Goal: Task Accomplishment & Management: Use online tool/utility

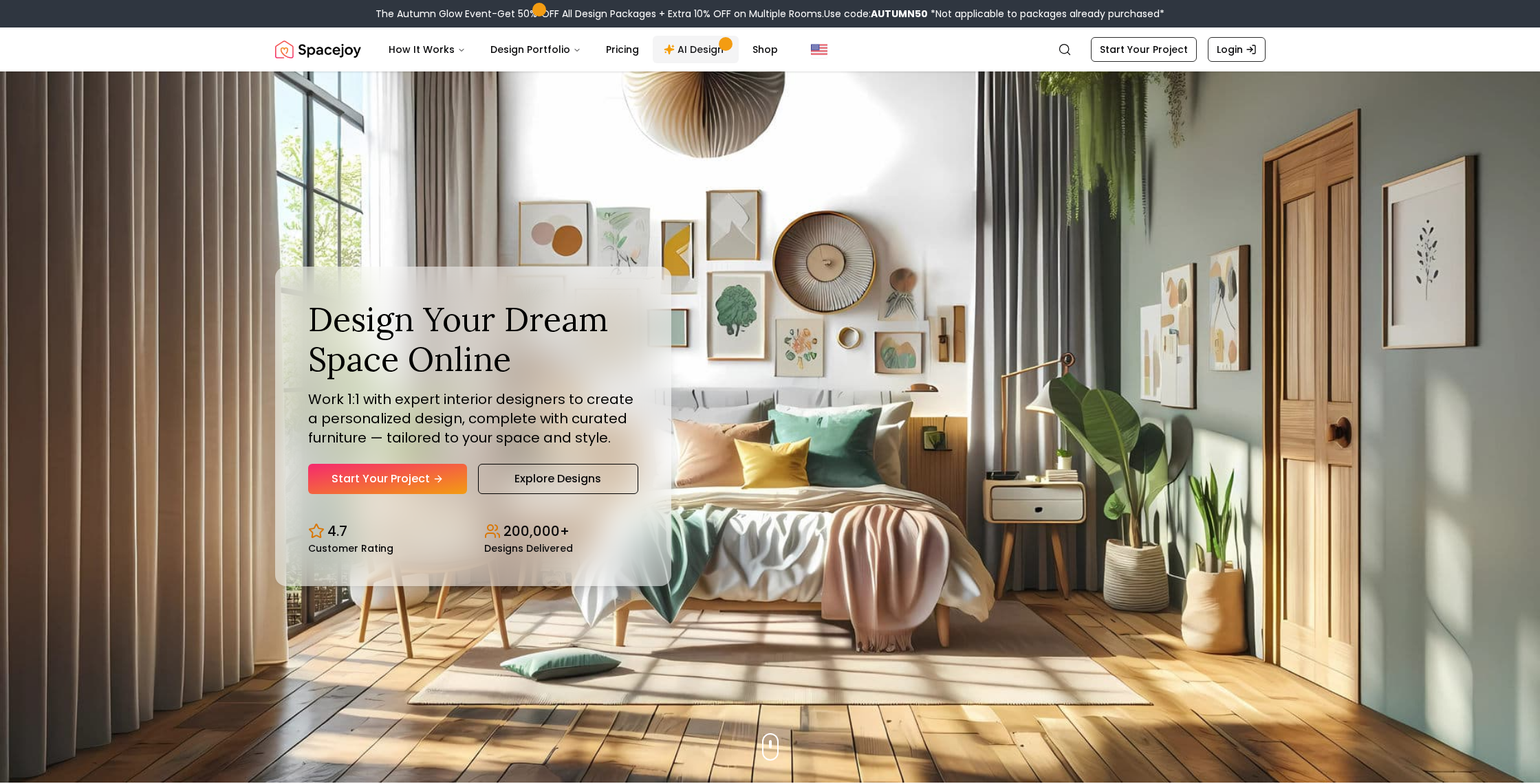
click at [695, 46] on link "AI Design" at bounding box center [696, 49] width 86 height 27
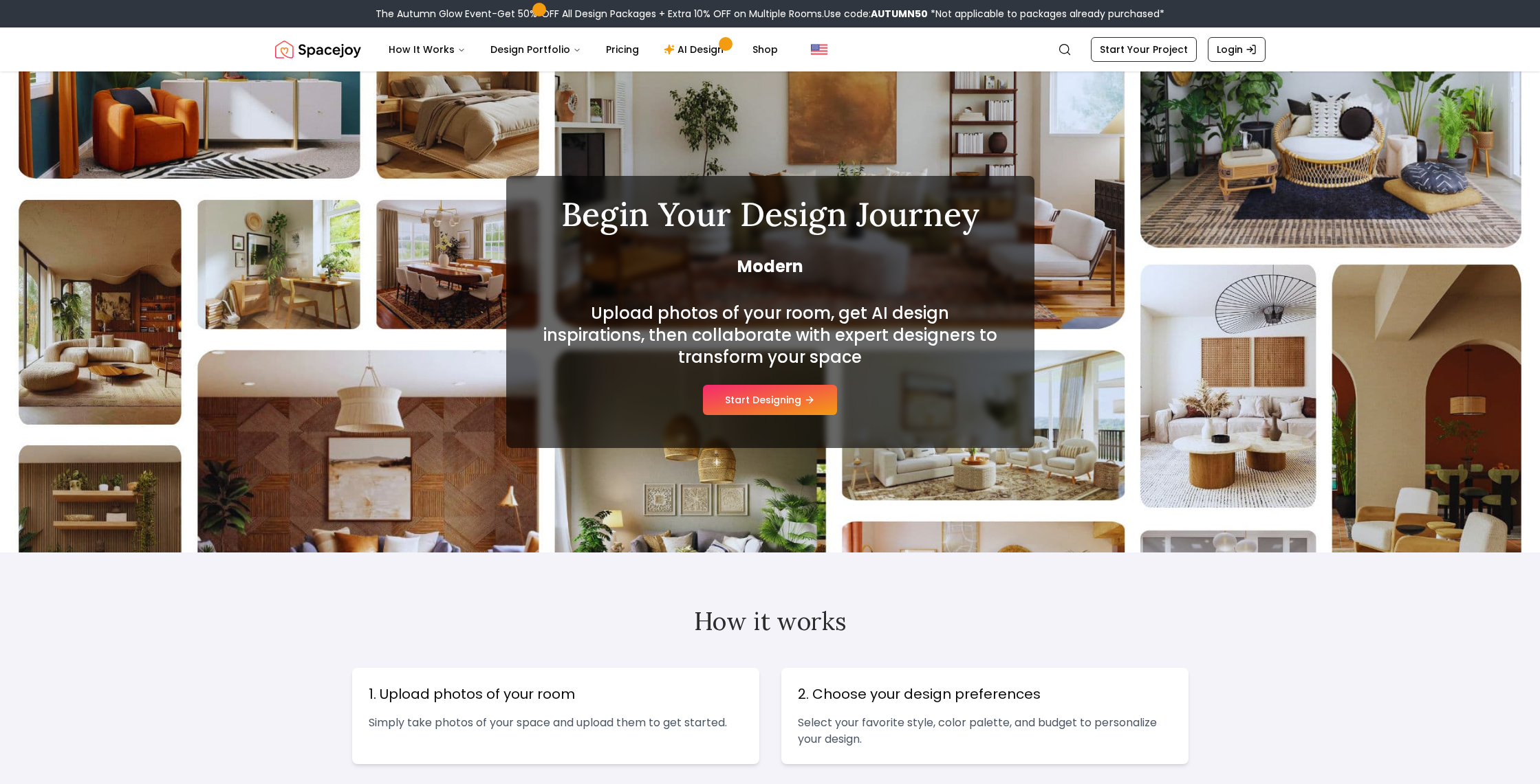
click at [759, 410] on button "Start Designing" at bounding box center [770, 399] width 134 height 30
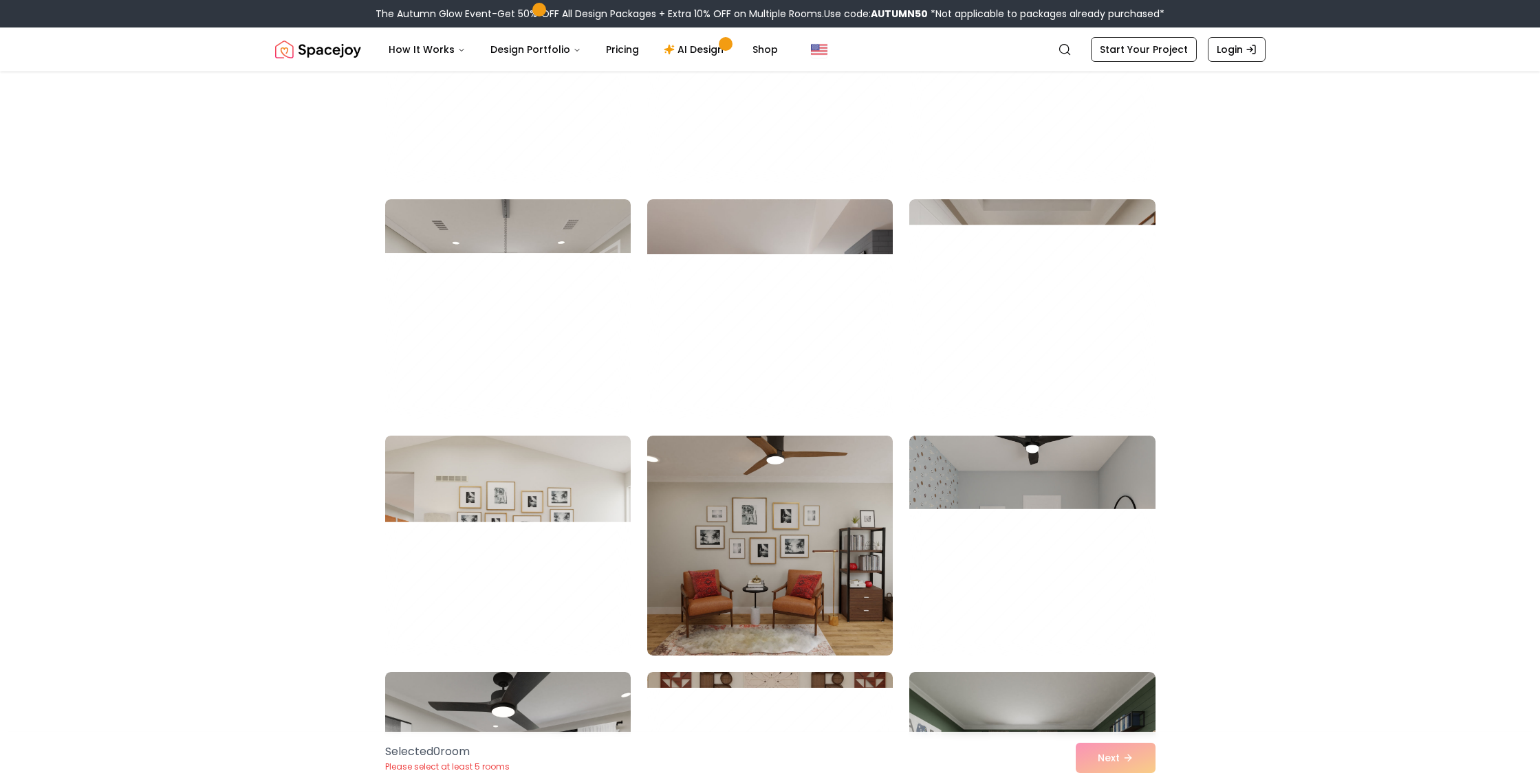
scroll to position [6041, 0]
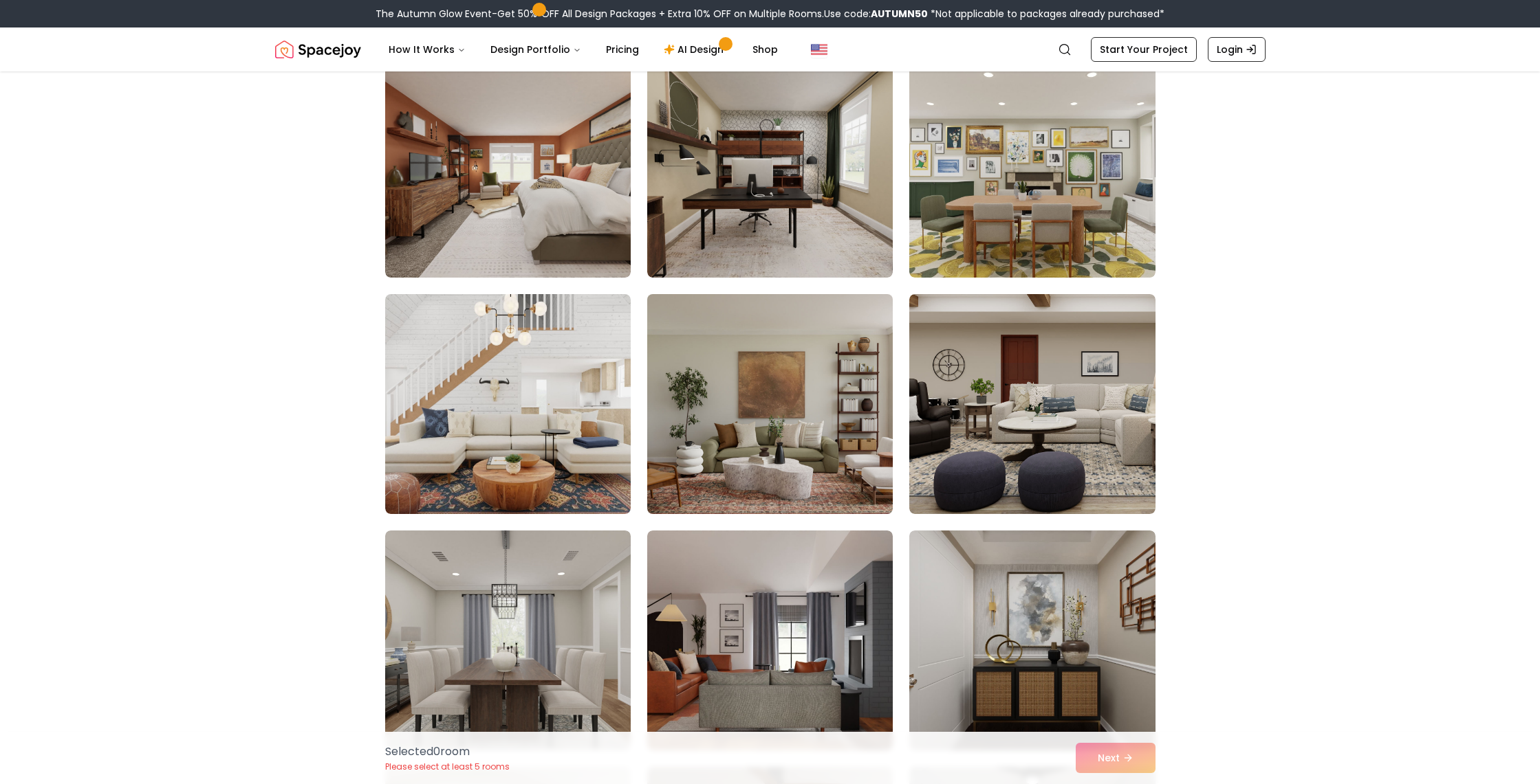
click at [883, 348] on img at bounding box center [770, 404] width 258 height 231
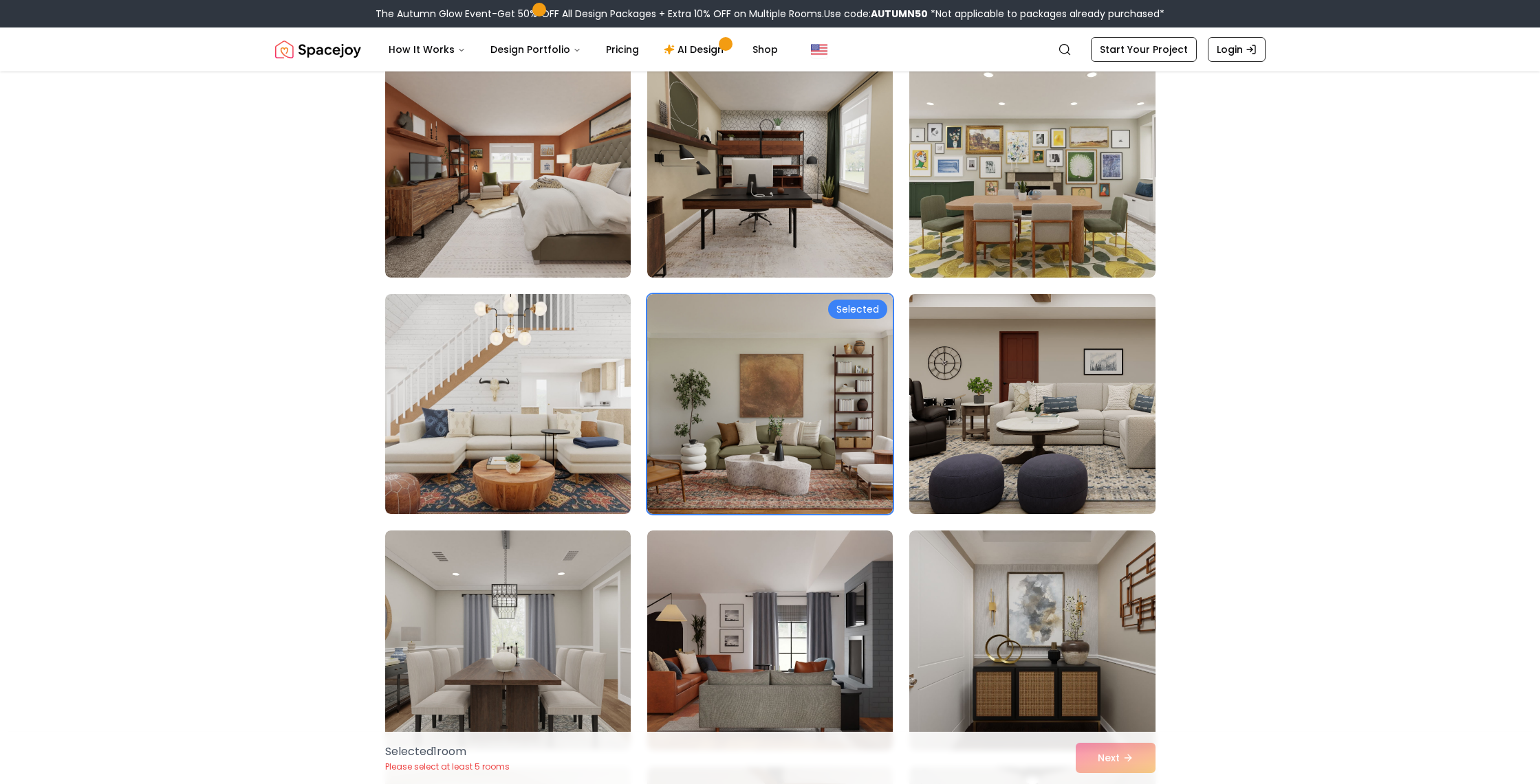
click at [1010, 376] on img at bounding box center [1031, 404] width 258 height 231
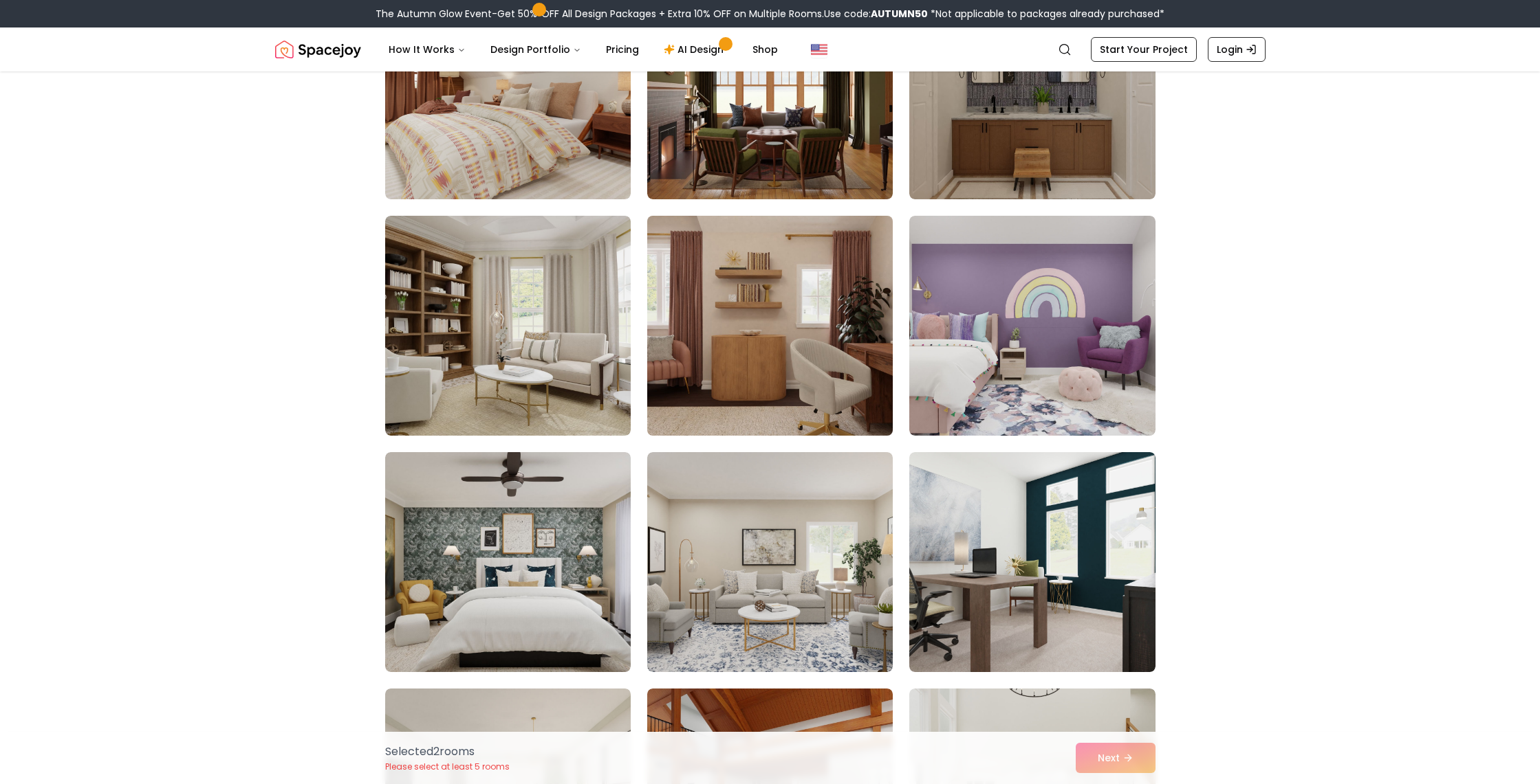
click at [801, 335] on img at bounding box center [770, 325] width 258 height 231
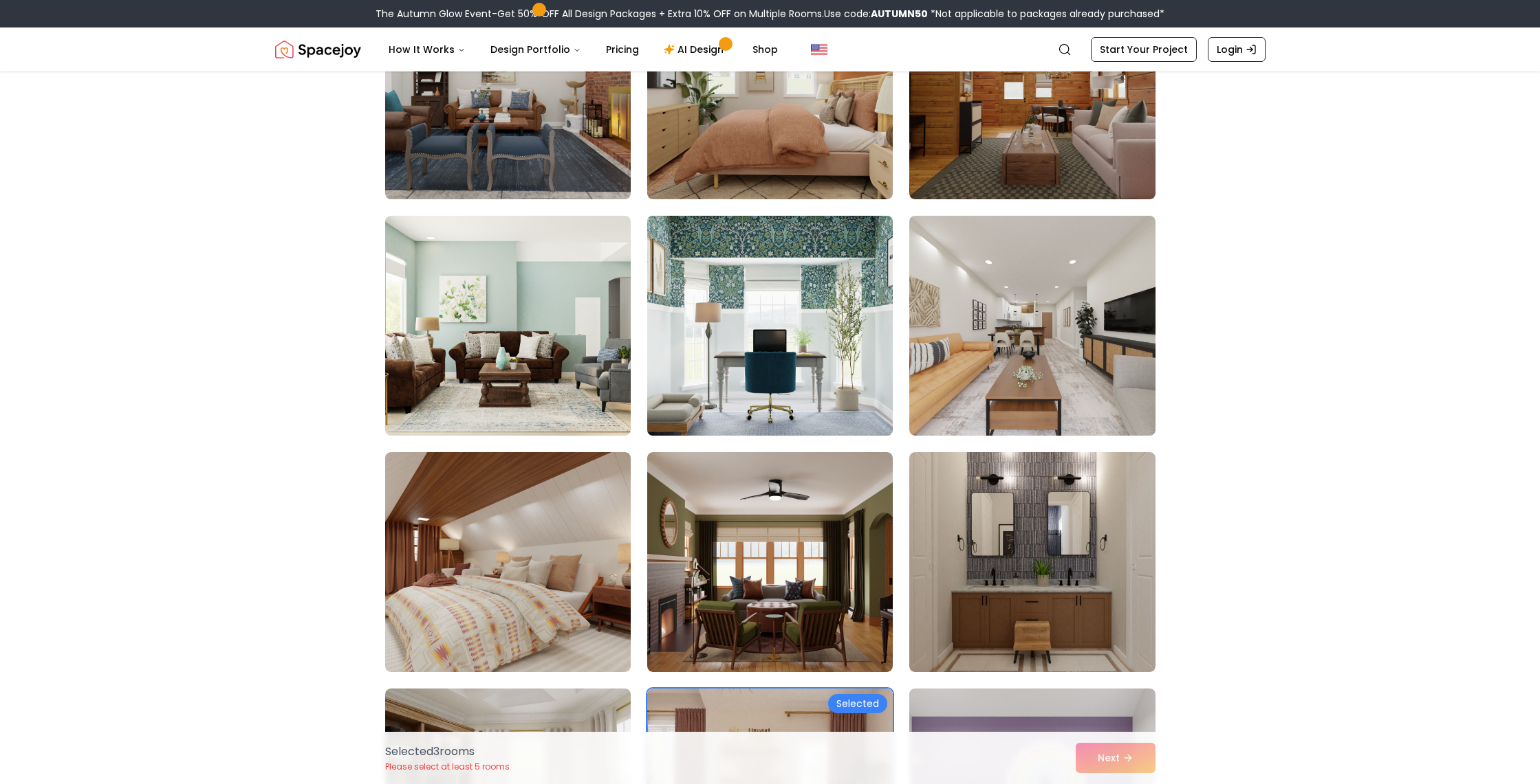
click at [744, 315] on img at bounding box center [770, 325] width 258 height 231
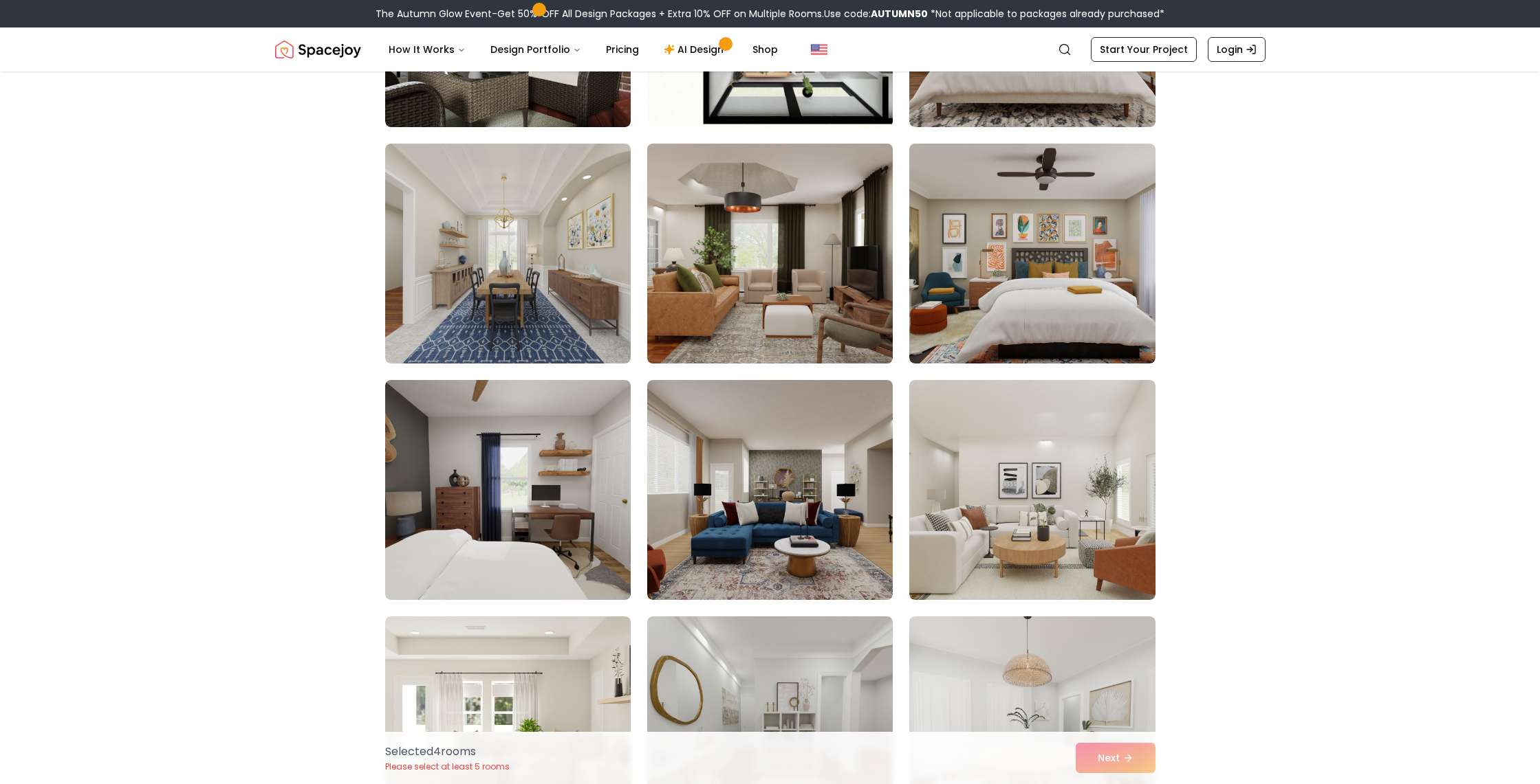
click at [766, 315] on img at bounding box center [770, 253] width 258 height 231
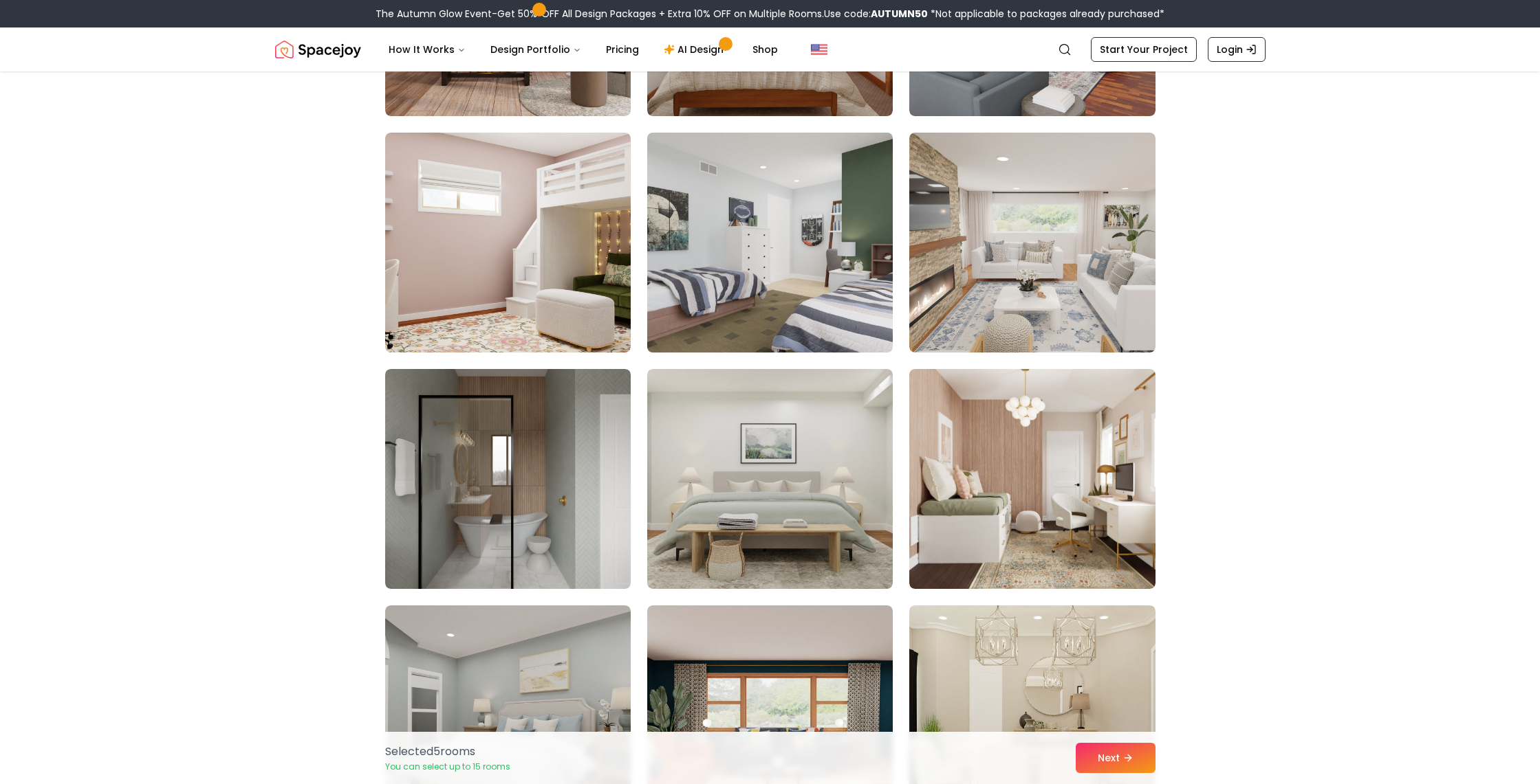
scroll to position [1545, 0]
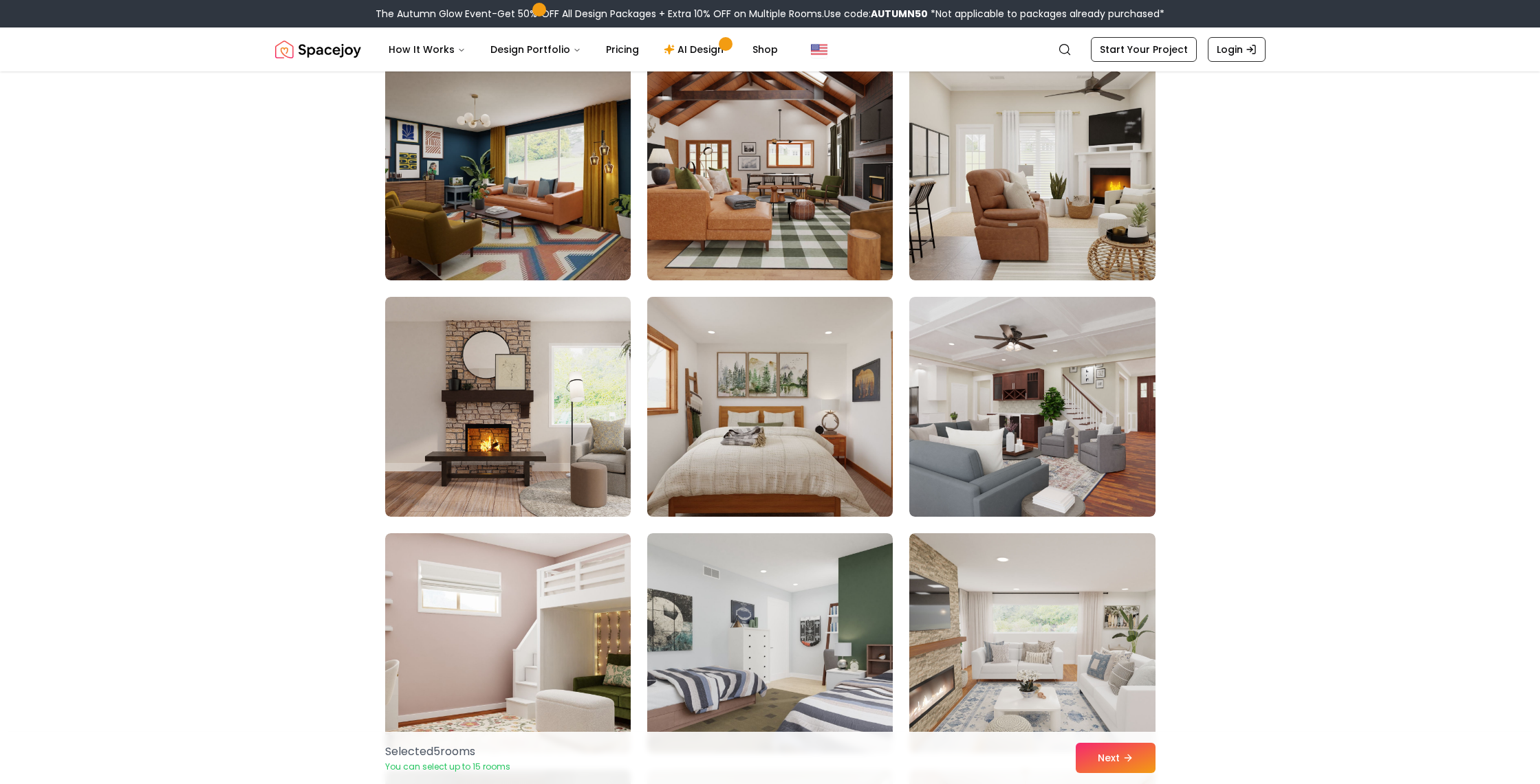
click at [771, 315] on img at bounding box center [770, 406] width 258 height 231
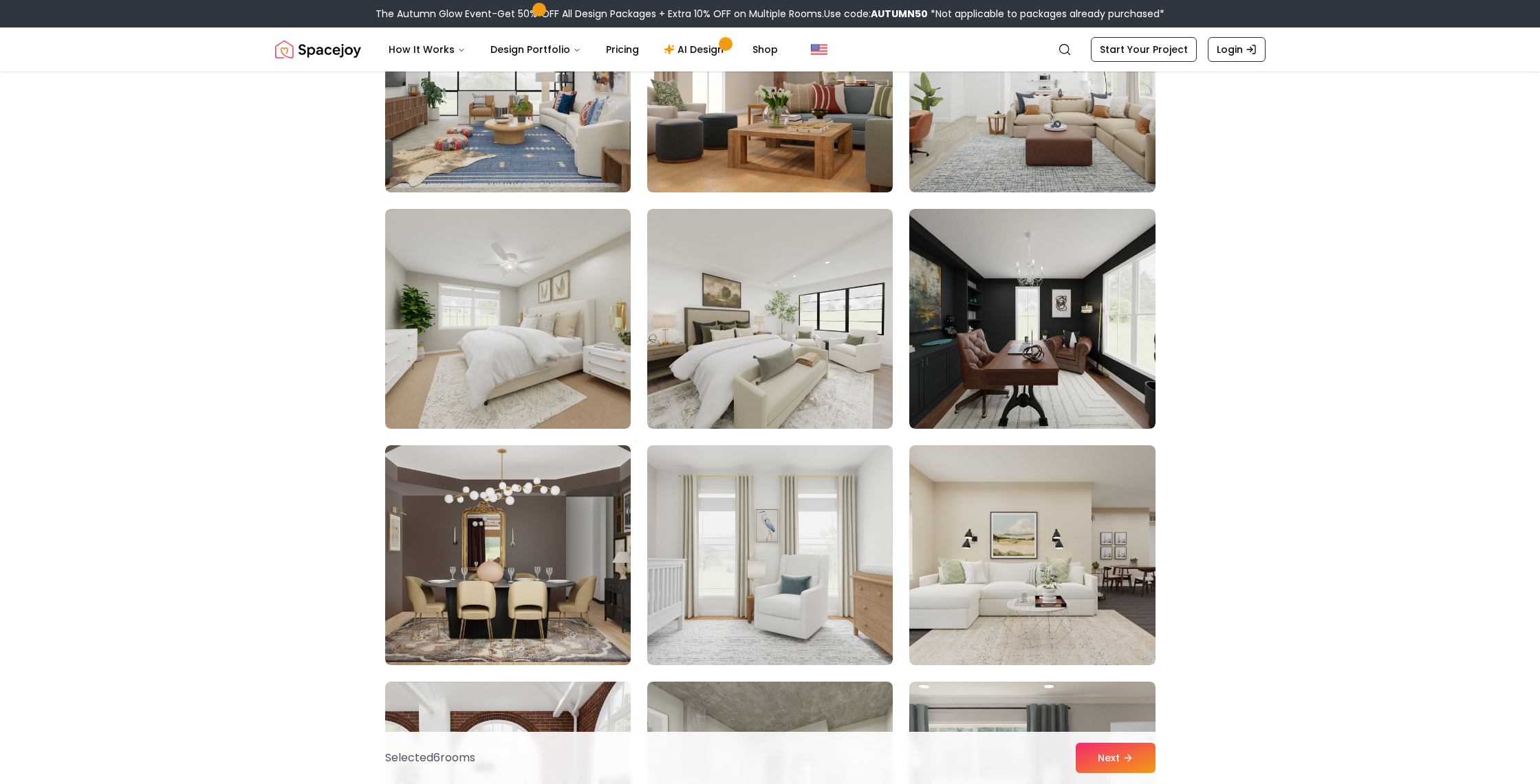
click at [771, 315] on img at bounding box center [770, 318] width 245 height 220
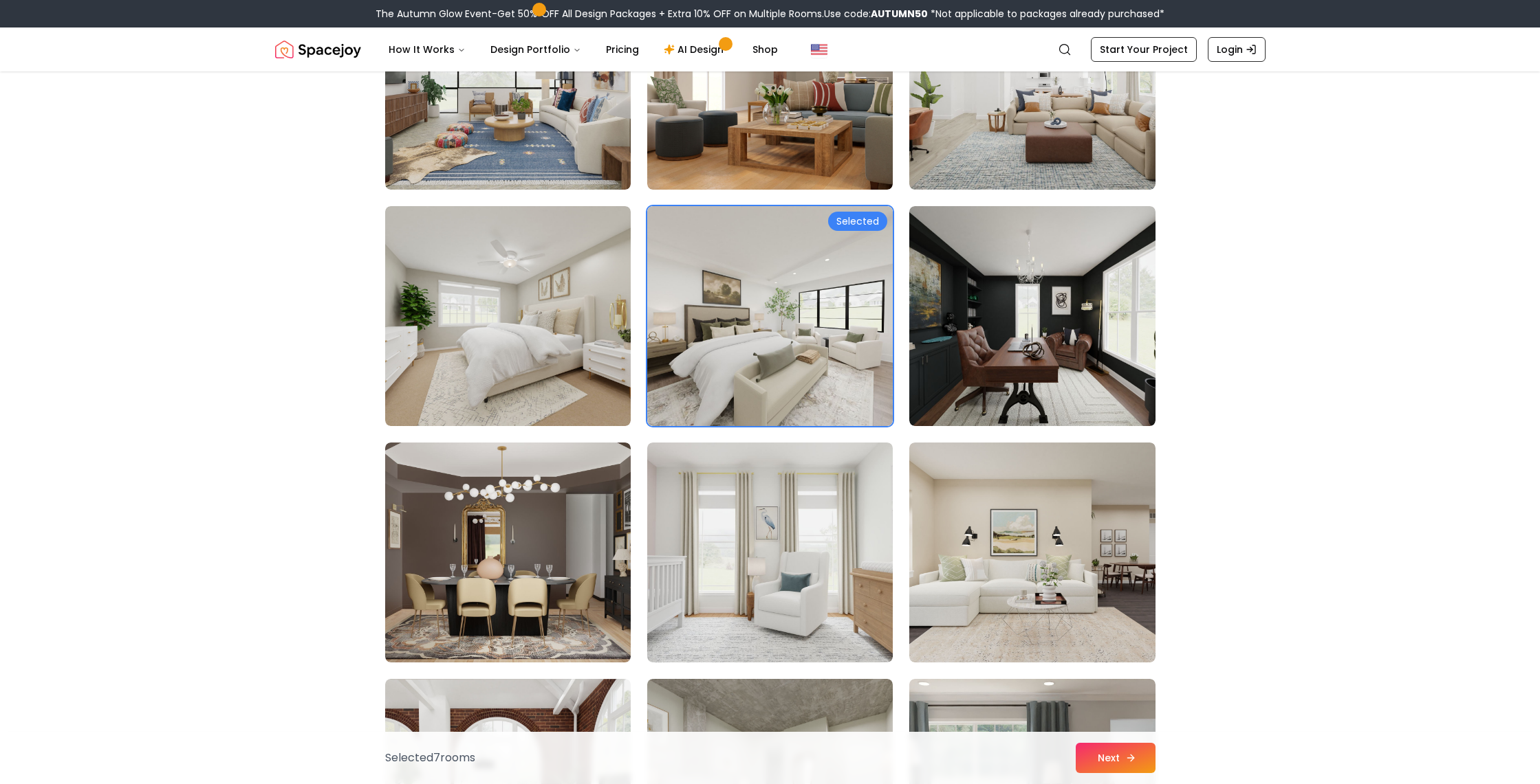
click at [1136, 756] on button "Next" at bounding box center [1115, 758] width 79 height 30
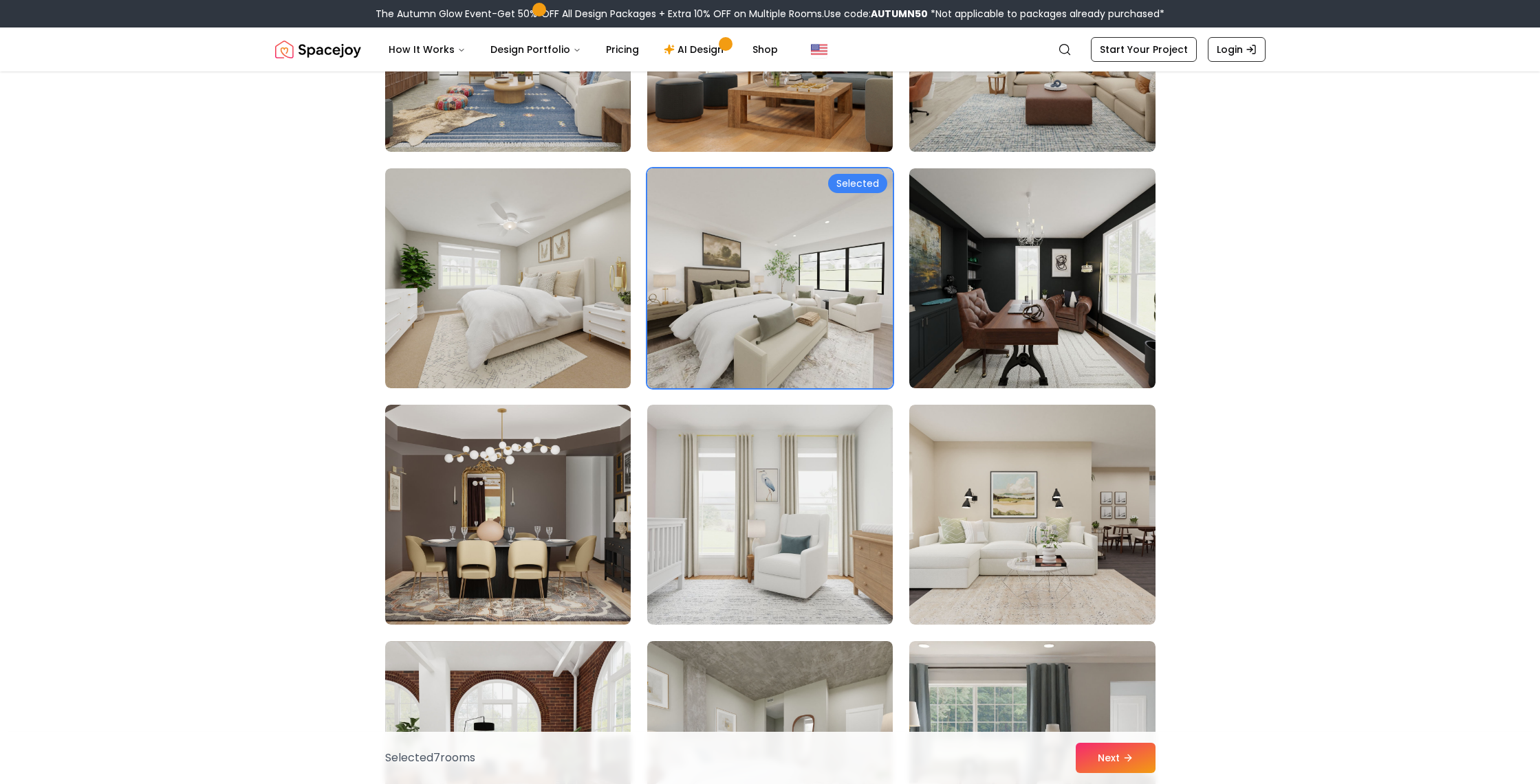
scroll to position [684, 0]
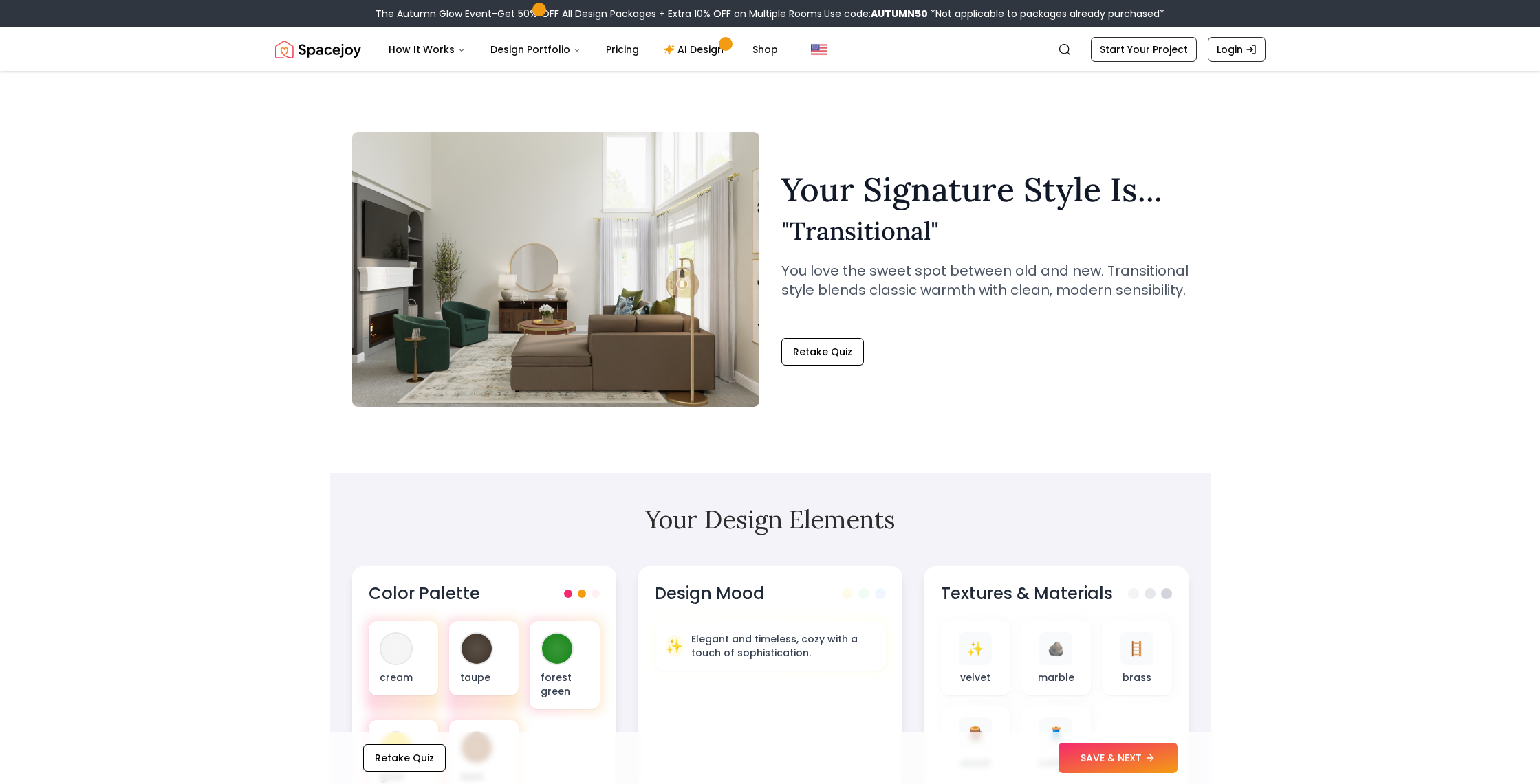
click at [922, 187] on h1 "Your Signature Style Is..." at bounding box center [985, 189] width 407 height 33
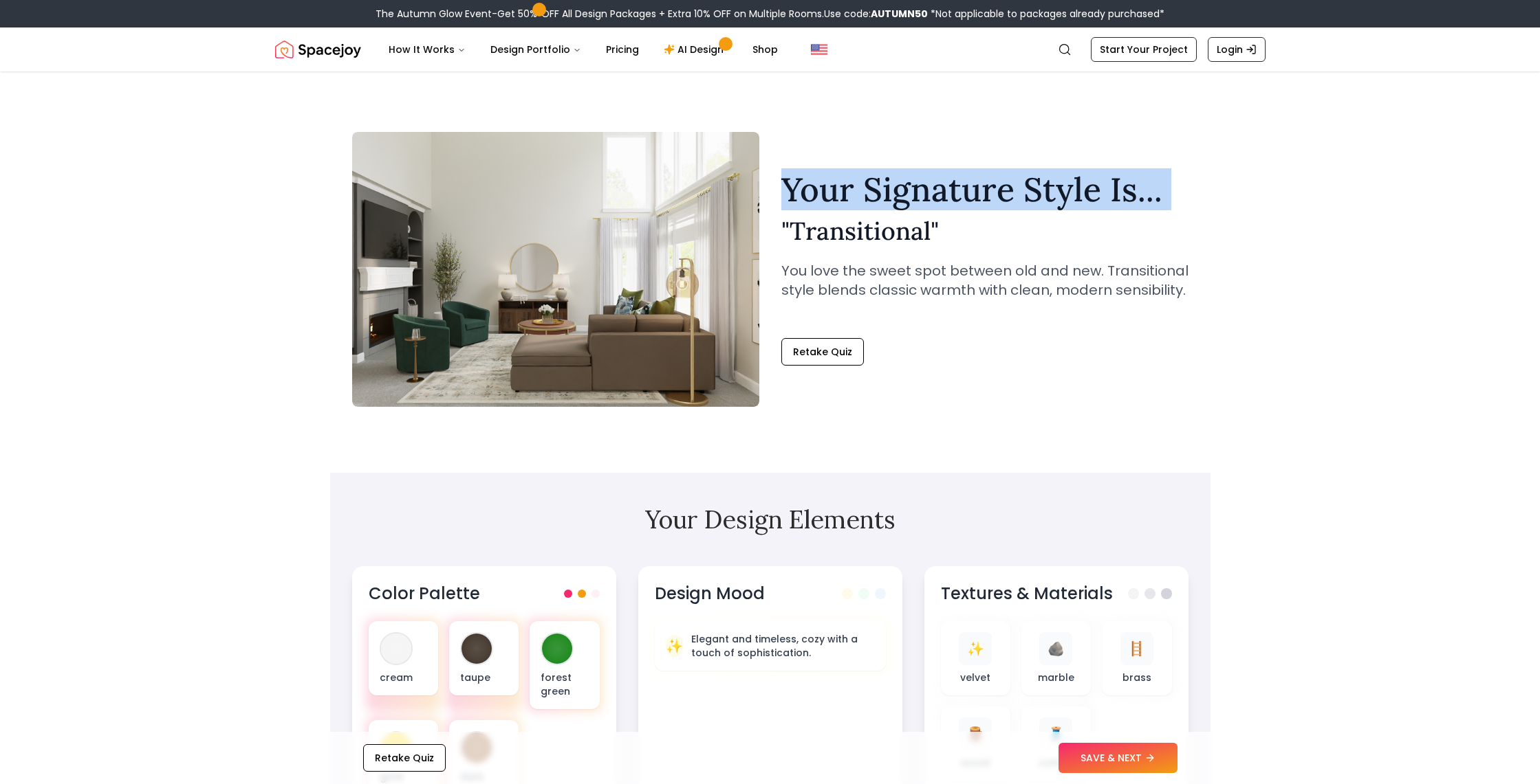
click at [922, 187] on h1 "Your Signature Style Is..." at bounding box center [985, 189] width 407 height 33
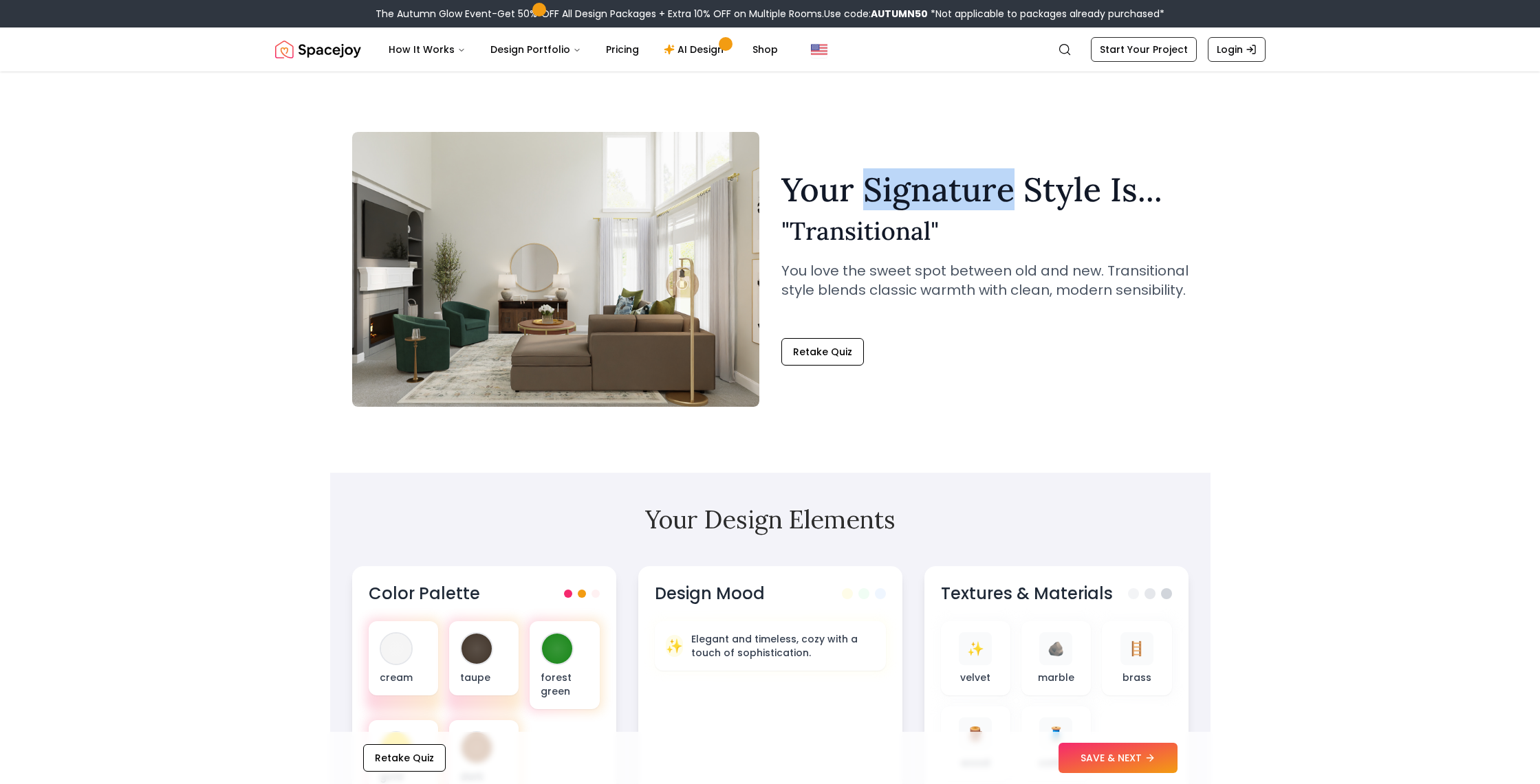
click at [922, 187] on h1 "Your Signature Style Is..." at bounding box center [985, 189] width 407 height 33
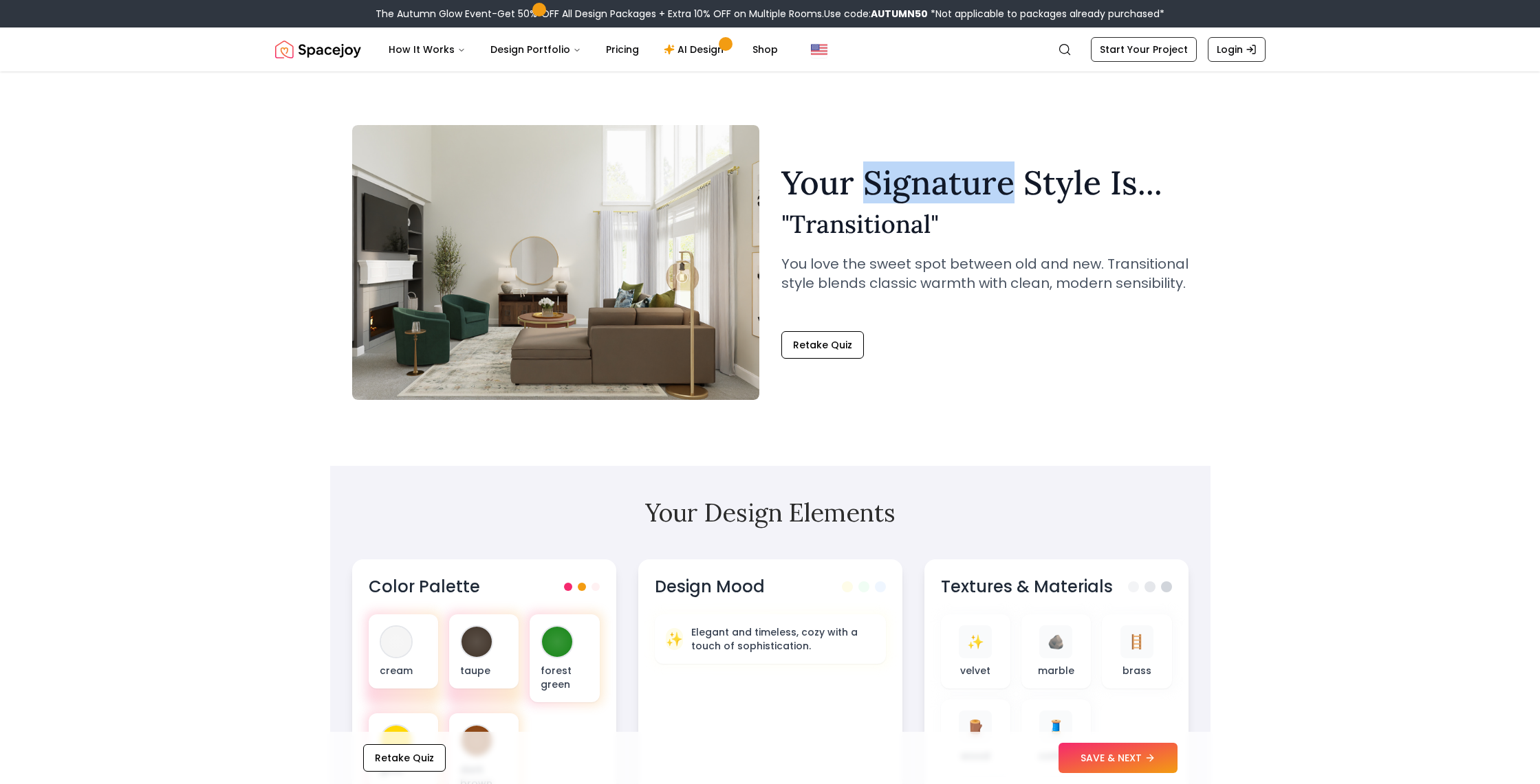
click at [922, 187] on h1 "Your Signature Style Is..." at bounding box center [985, 183] width 407 height 33
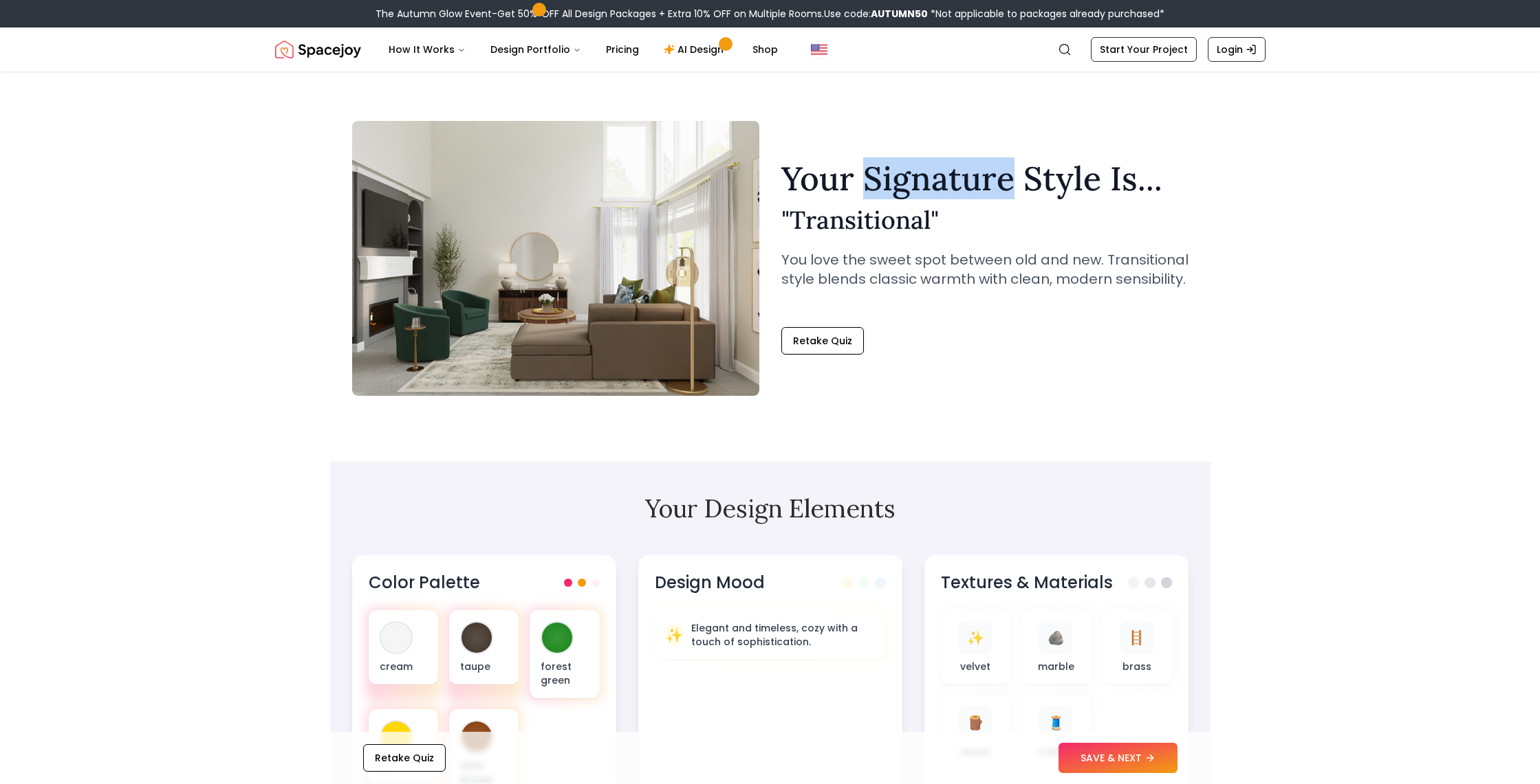
click at [922, 187] on h1 "Your Signature Style Is..." at bounding box center [985, 178] width 407 height 33
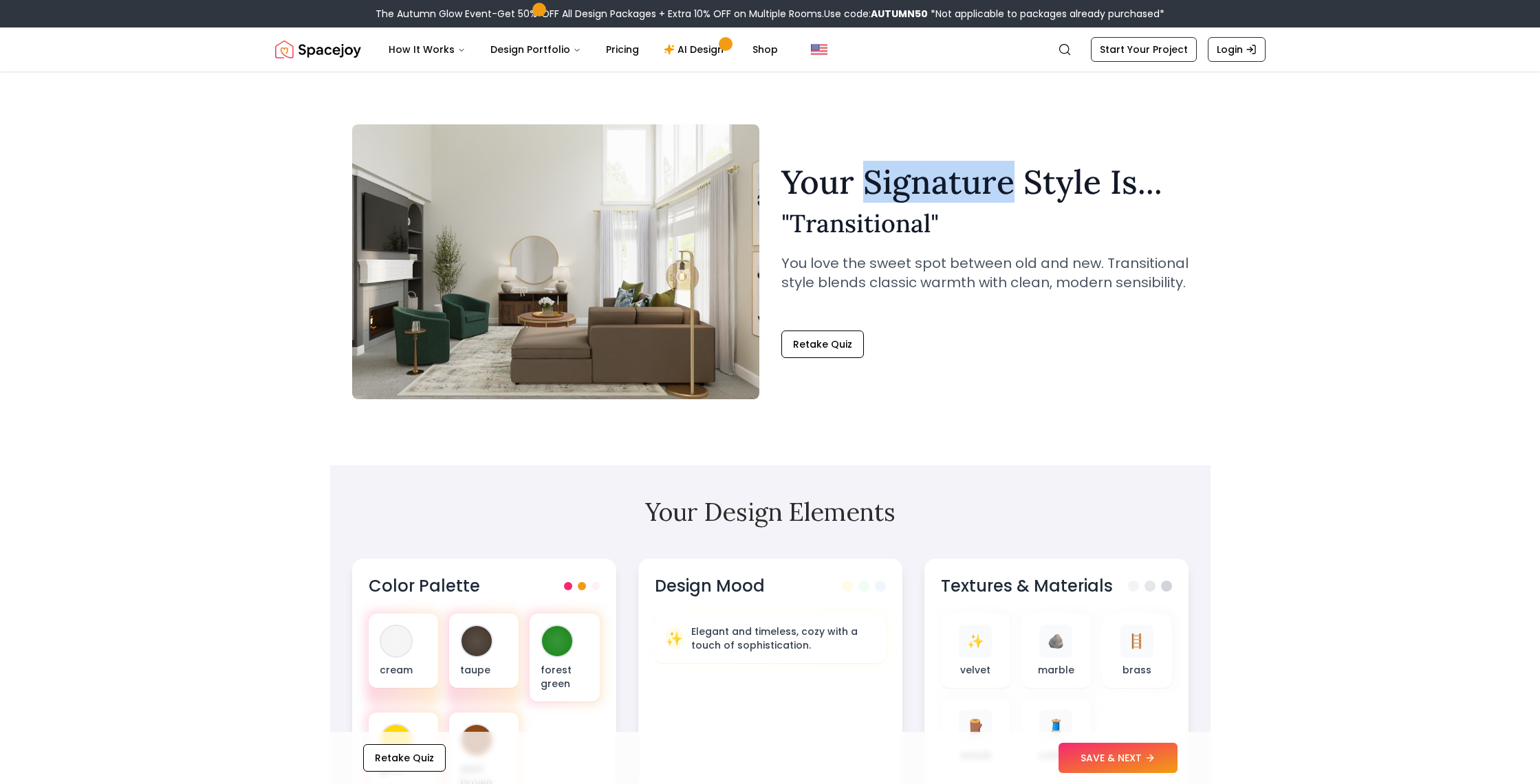
click at [922, 187] on h1 "Your Signature Style Is..." at bounding box center [985, 182] width 407 height 33
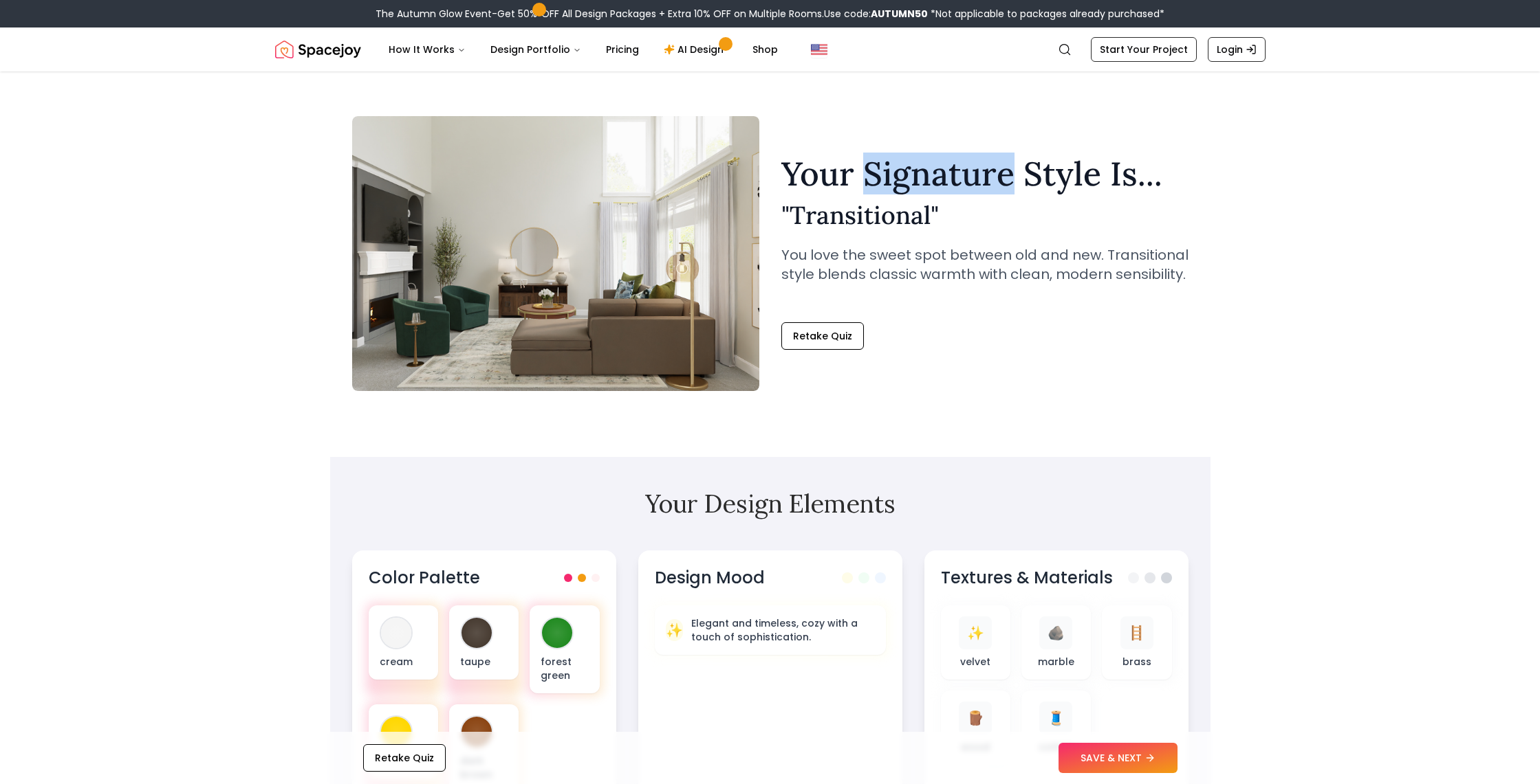
click at [922, 187] on h1 "Your Signature Style Is..." at bounding box center [985, 174] width 407 height 33
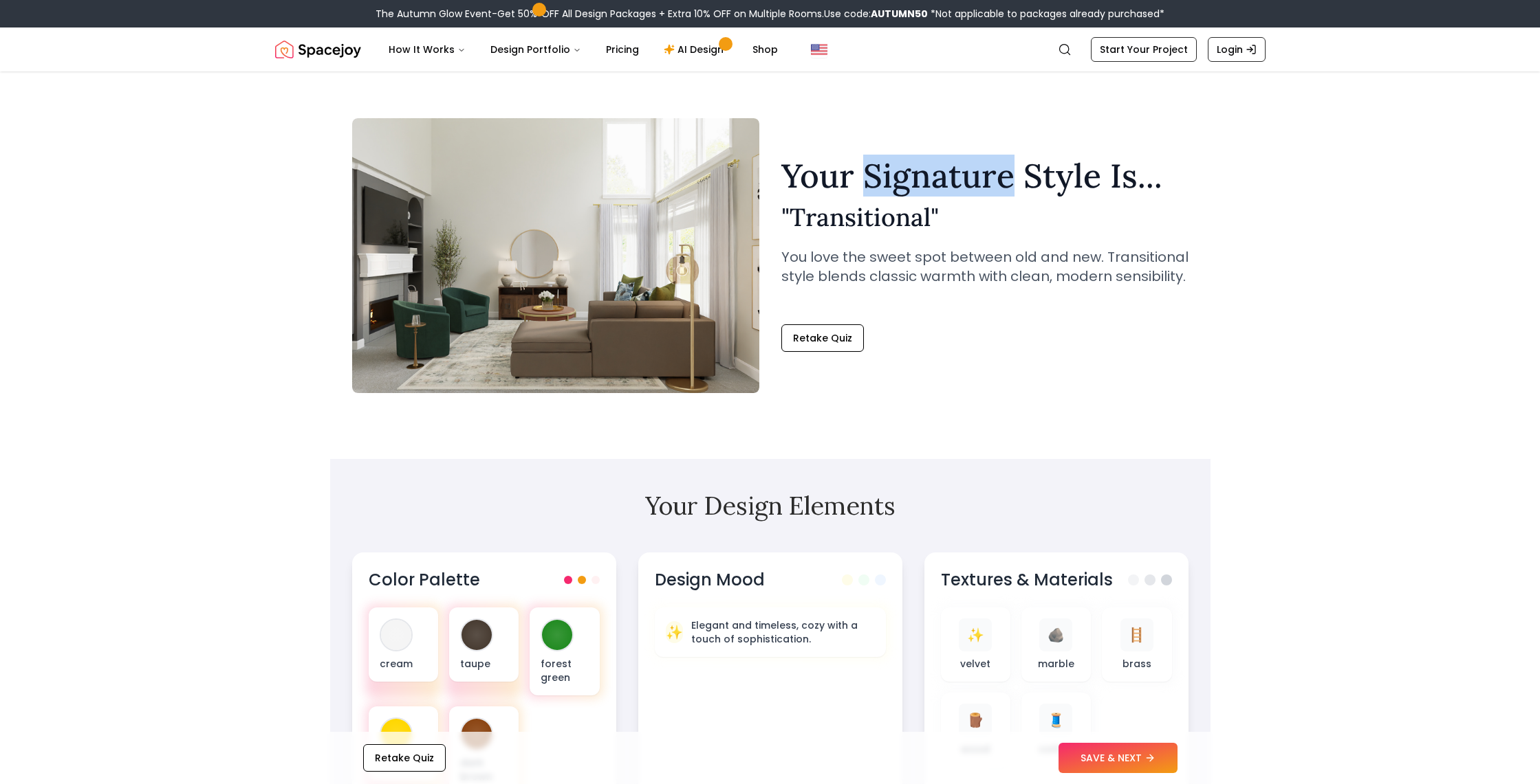
click at [922, 187] on h1 "Your Signature Style Is..." at bounding box center [985, 176] width 407 height 33
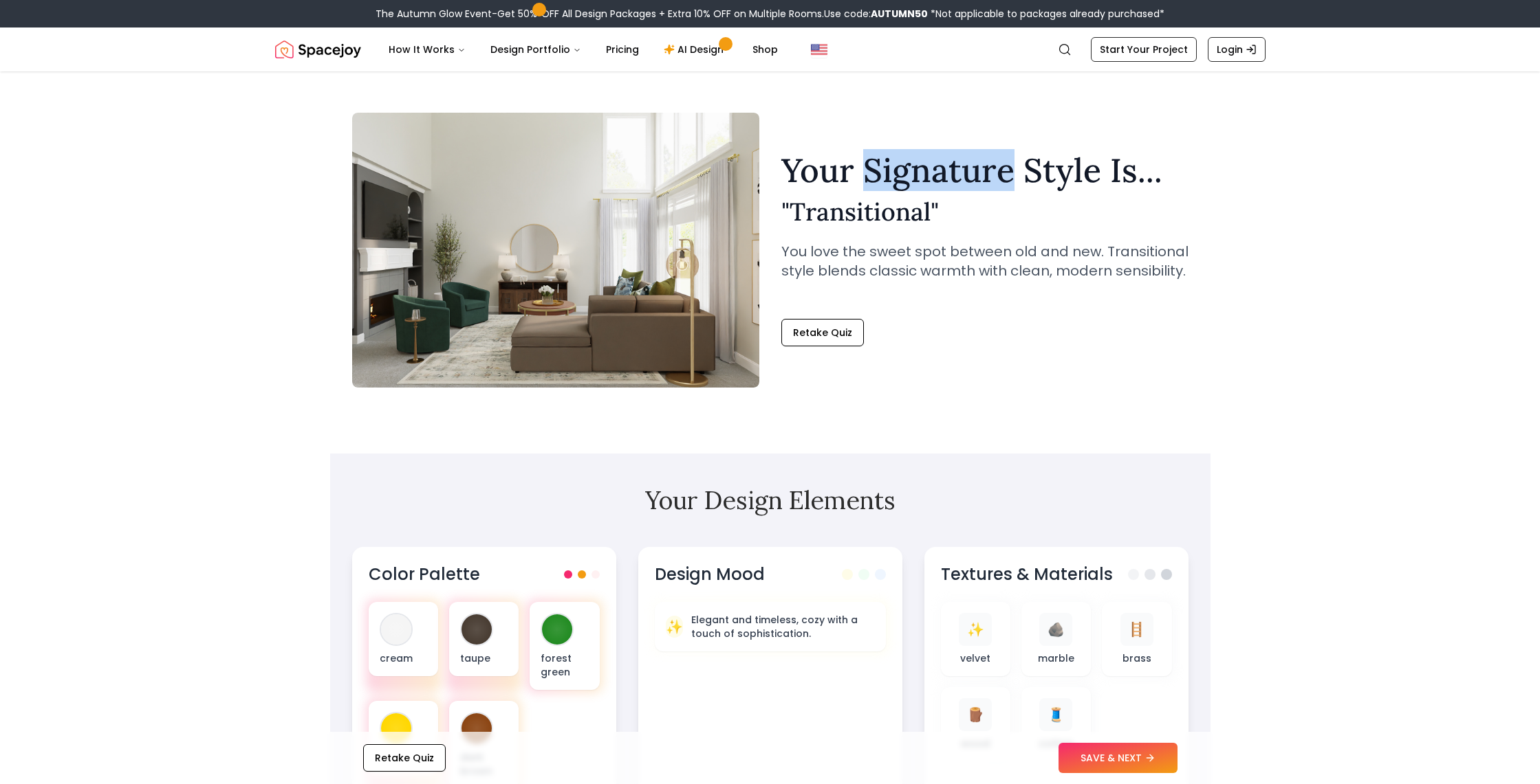
click at [922, 187] on h1 "Your Signature Style Is..." at bounding box center [985, 171] width 407 height 33
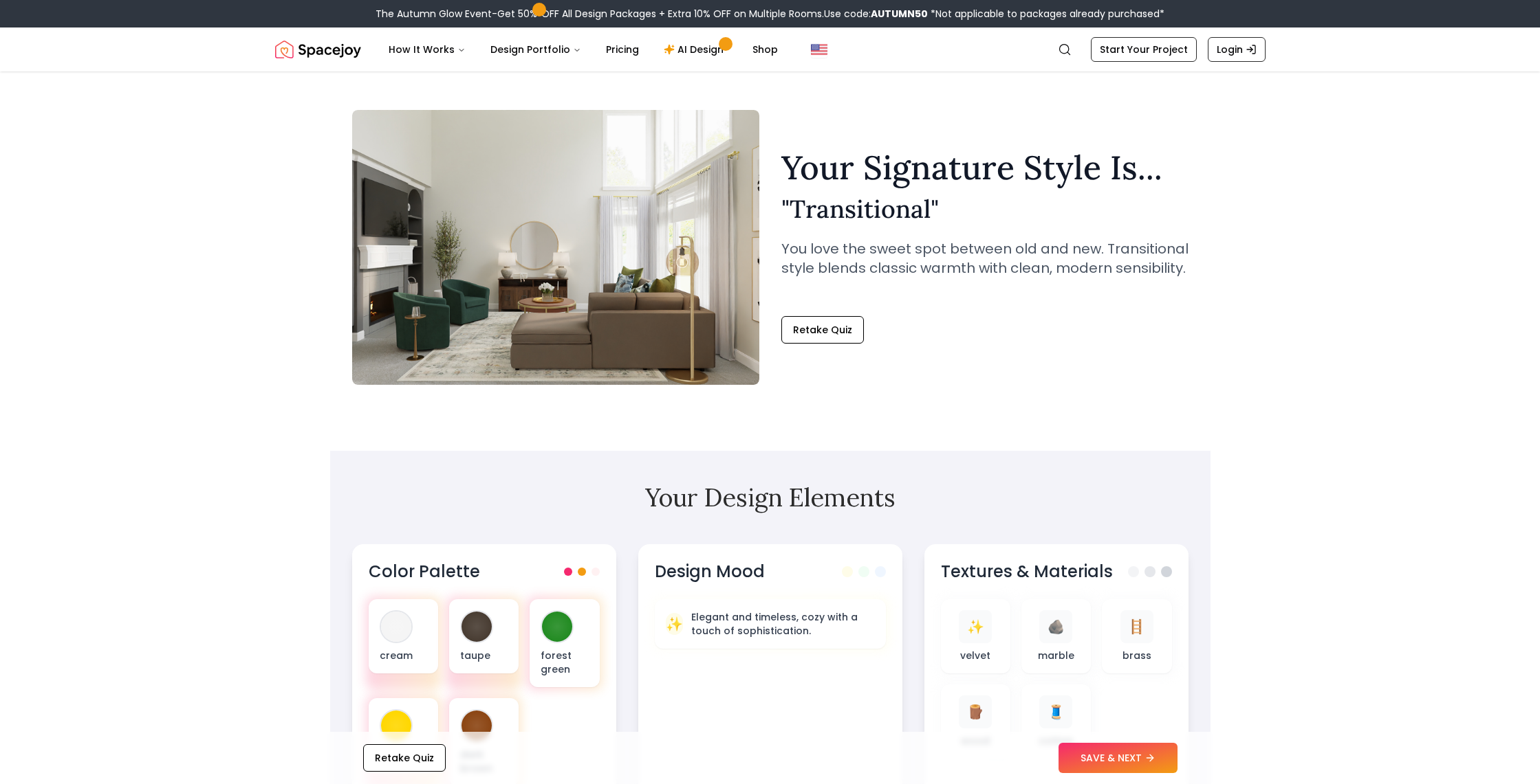
click at [922, 187] on div "Your Signature Style Is... " Transitional " You love the sweet spot between old…" at bounding box center [985, 225] width 407 height 149
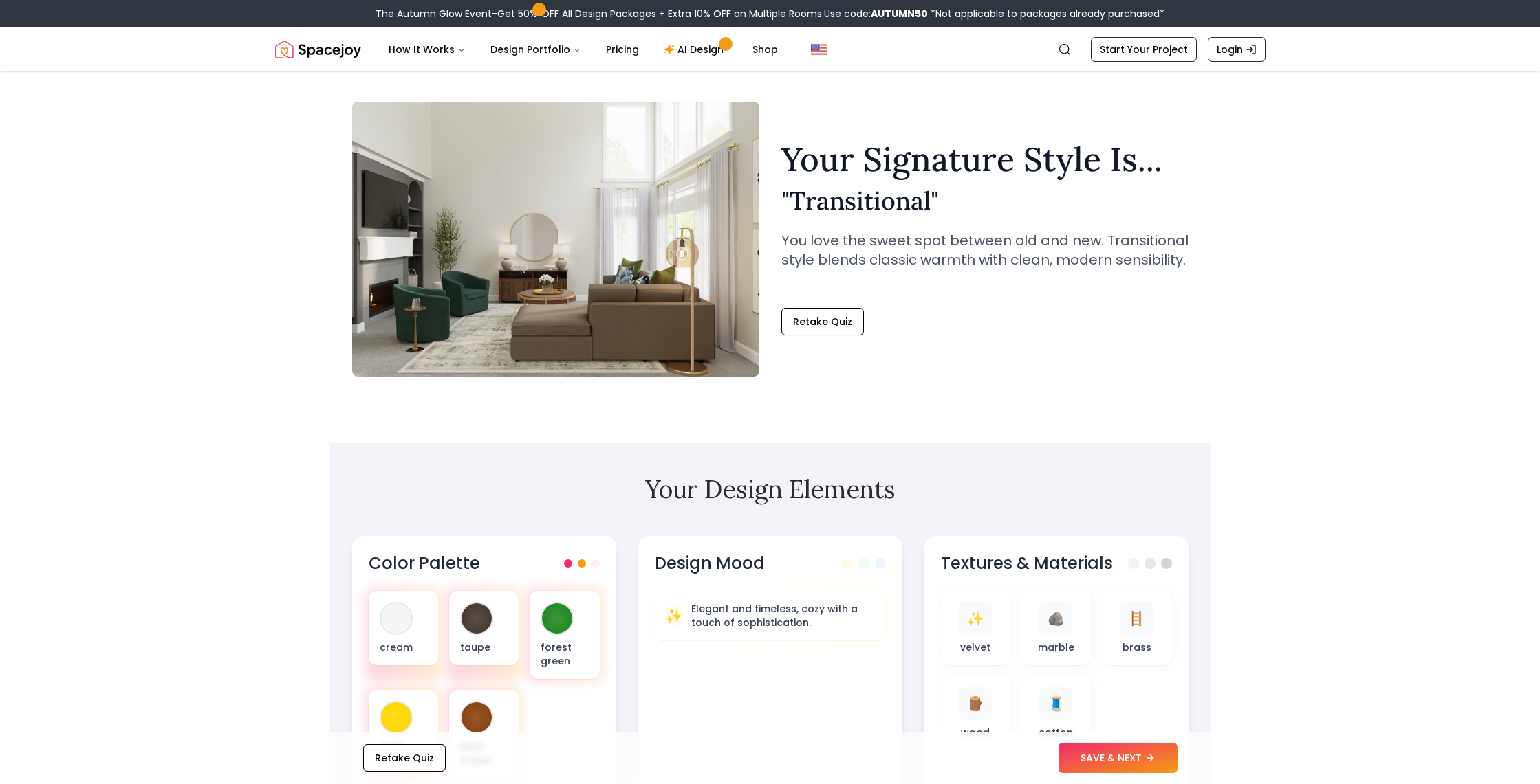
click at [918, 188] on h2 "" Transitional "" at bounding box center [985, 200] width 407 height 27
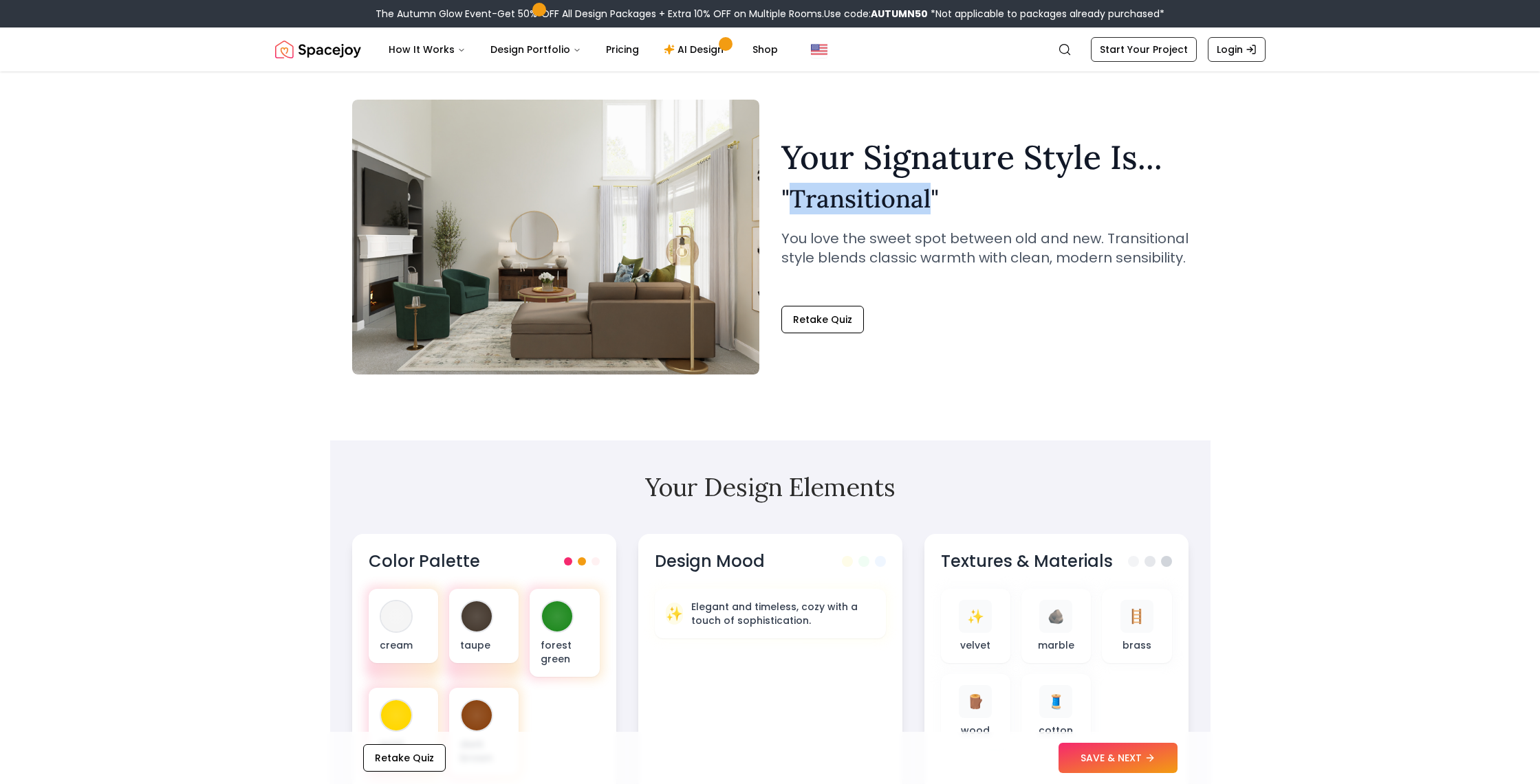
click at [918, 188] on h2 "" Transitional "" at bounding box center [985, 198] width 407 height 27
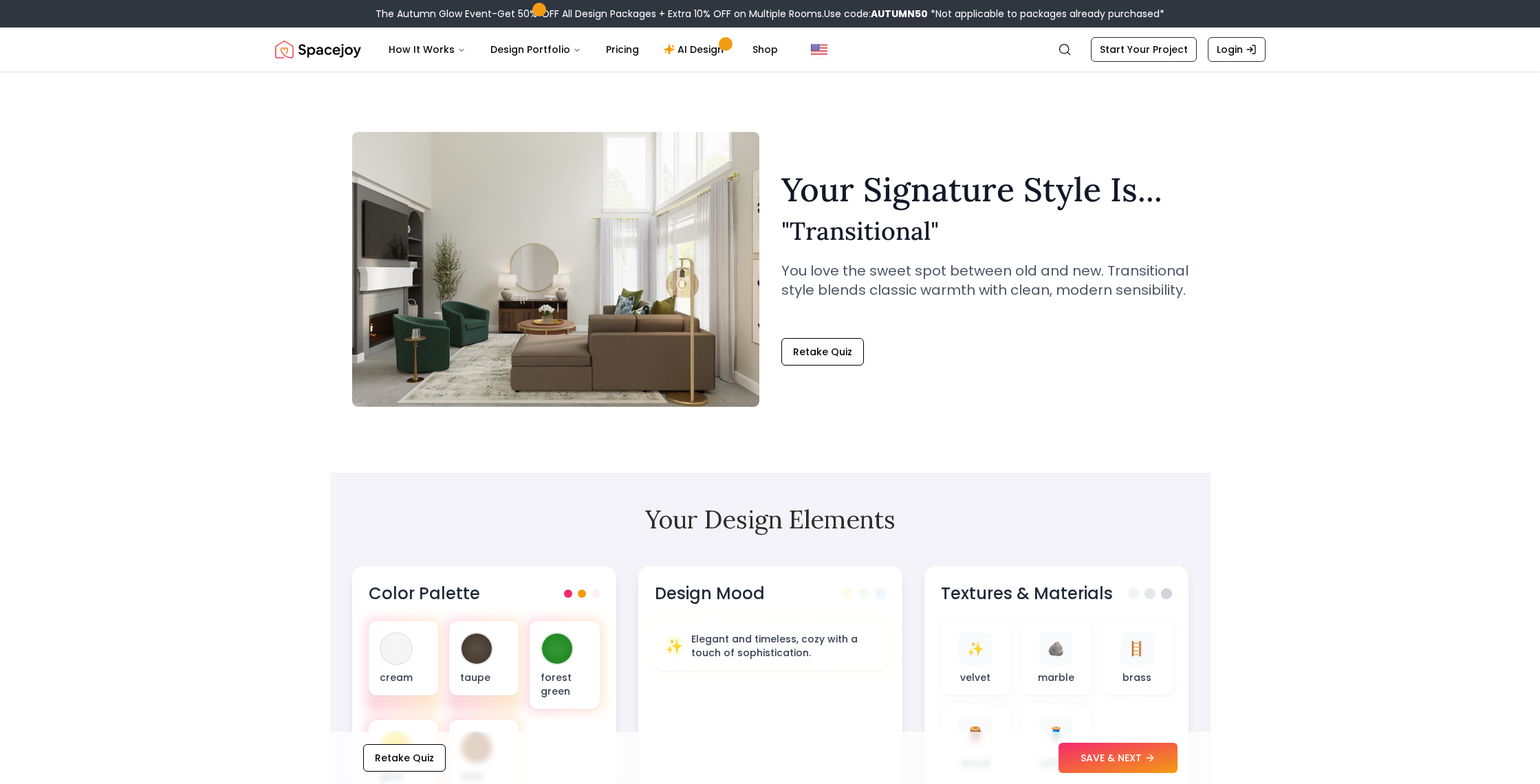
click at [917, 188] on h1 "Your Signature Style Is..." at bounding box center [985, 189] width 407 height 33
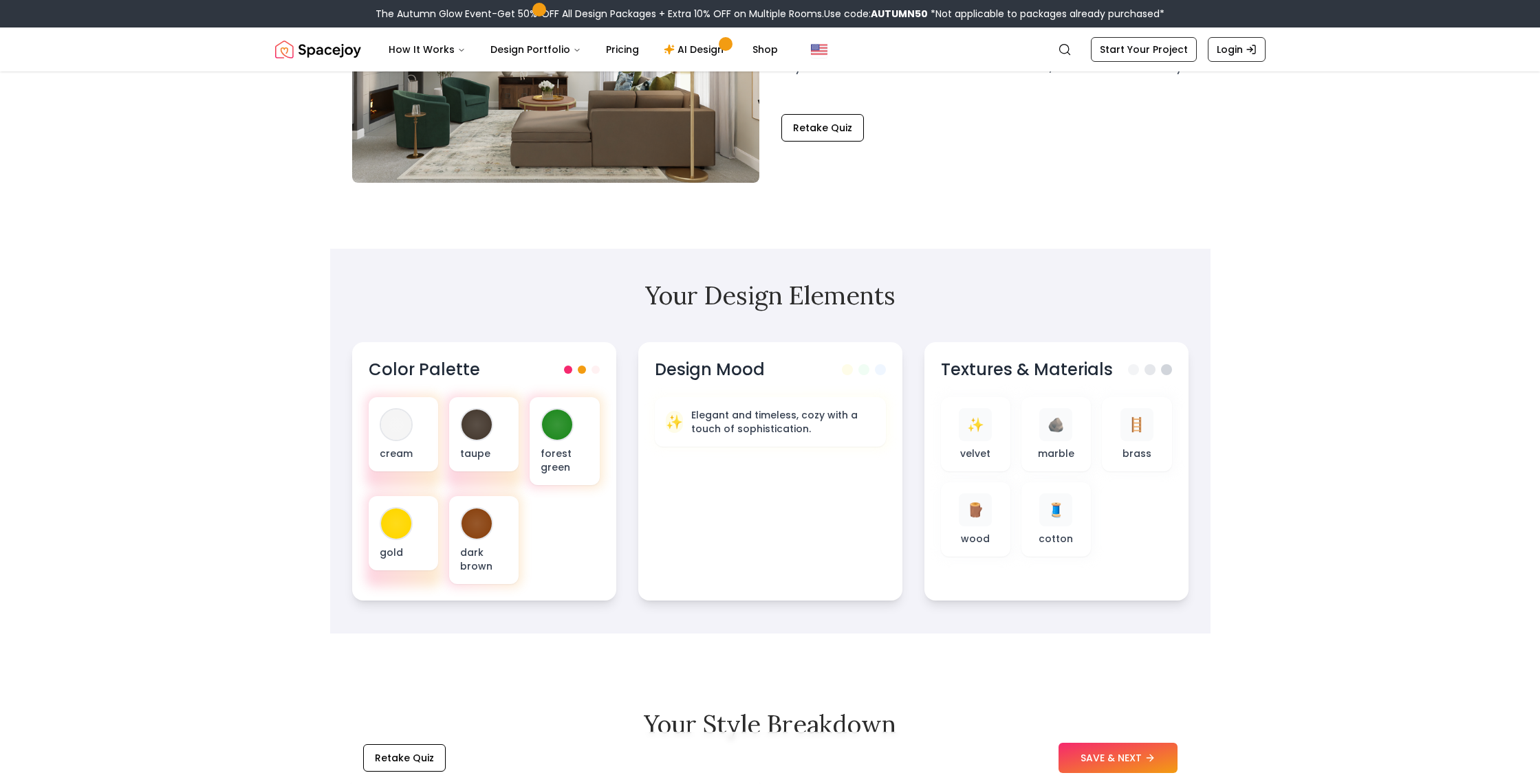
scroll to position [339, 0]
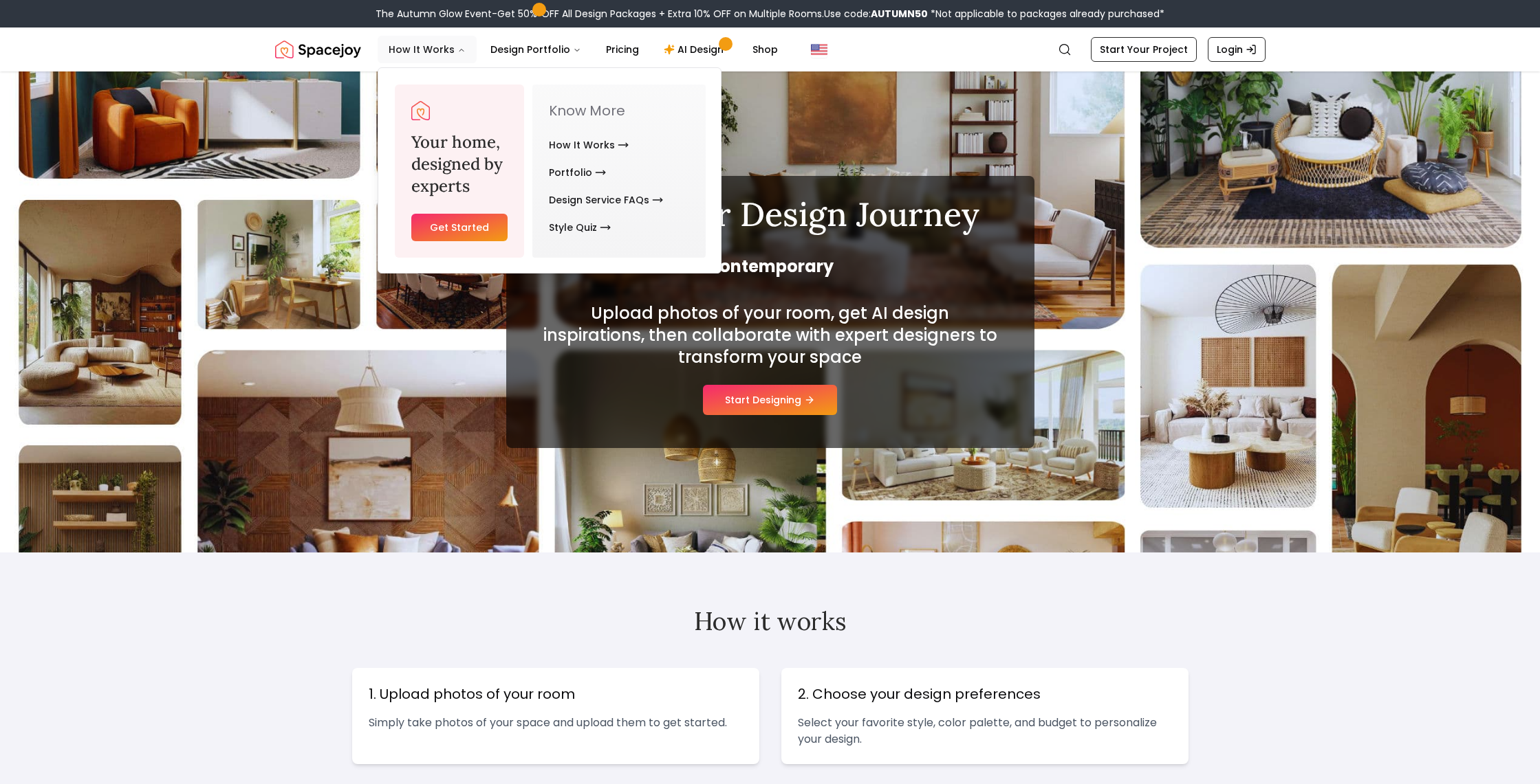
click at [414, 49] on button "How It Works" at bounding box center [427, 49] width 99 height 27
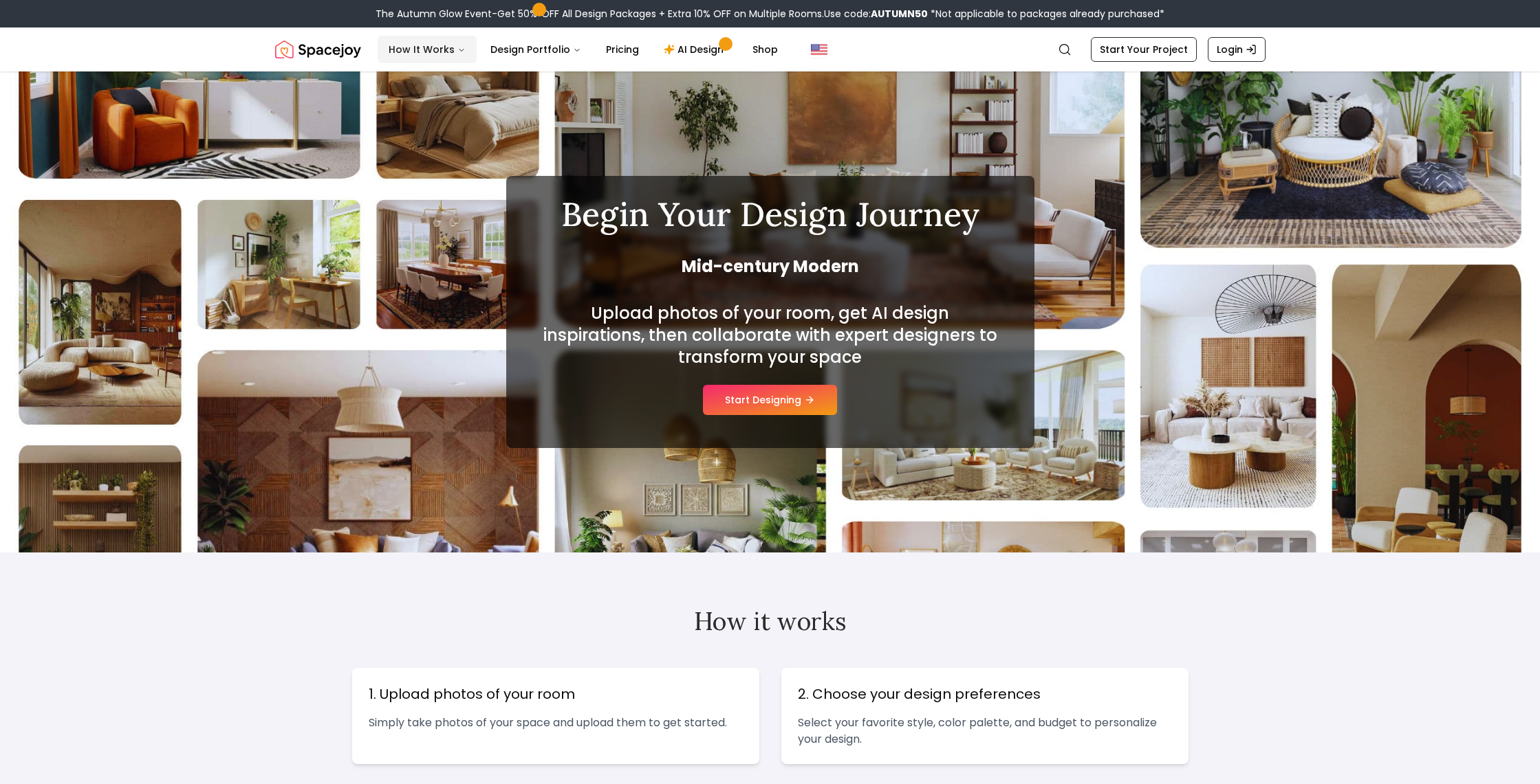
click at [414, 49] on button "How It Works" at bounding box center [427, 49] width 99 height 27
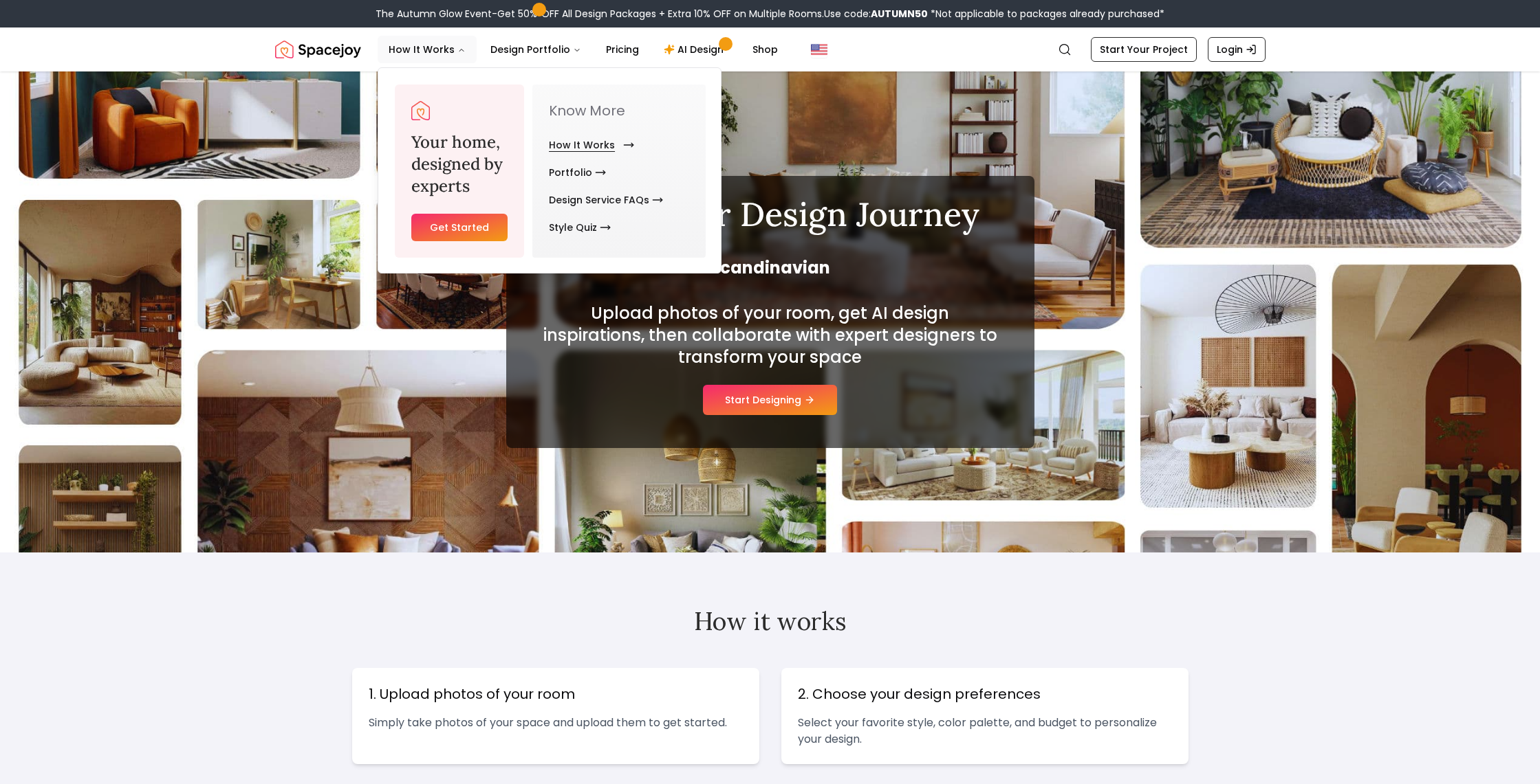
click at [576, 139] on link "How It Works" at bounding box center [589, 145] width 79 height 27
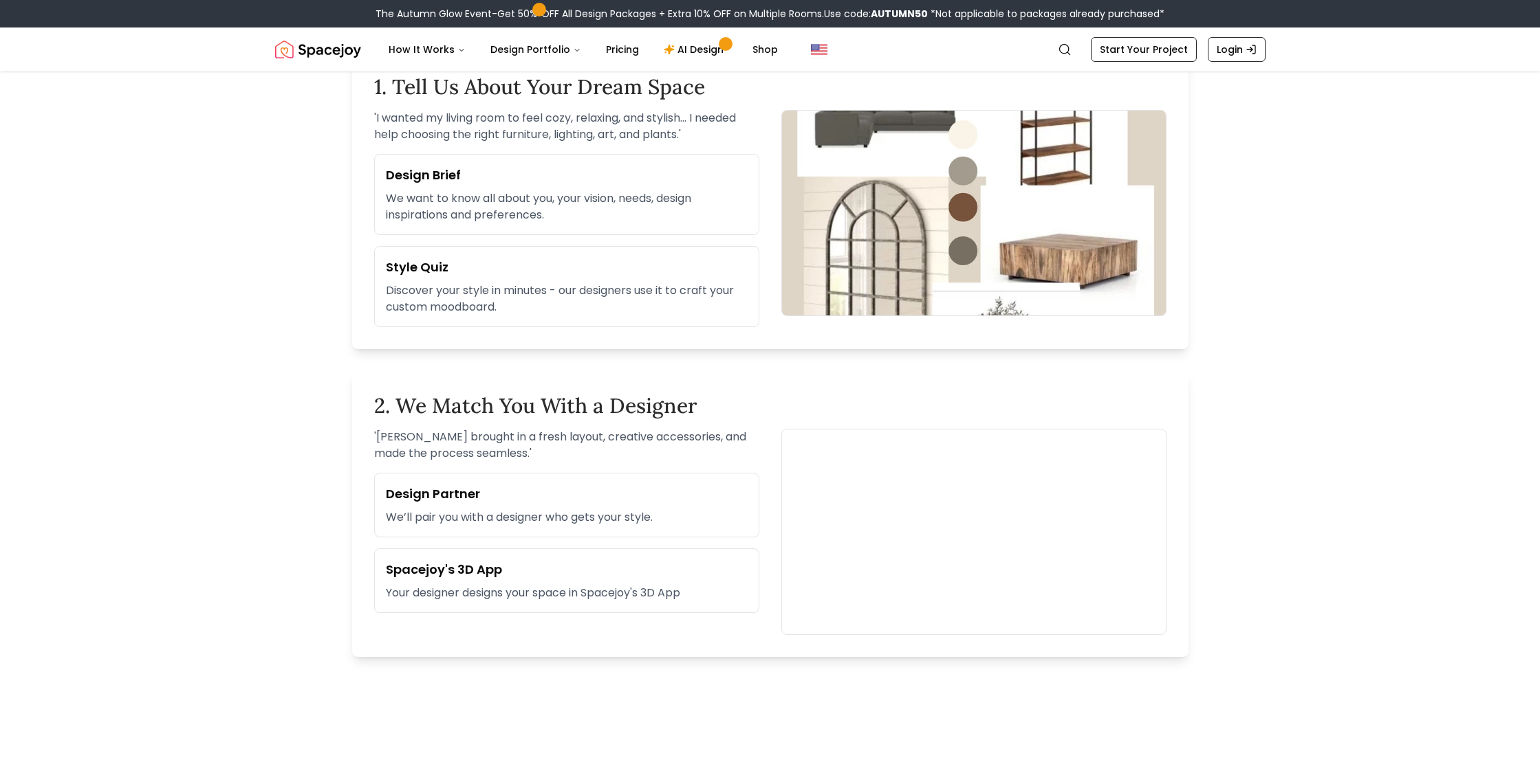
scroll to position [459, 0]
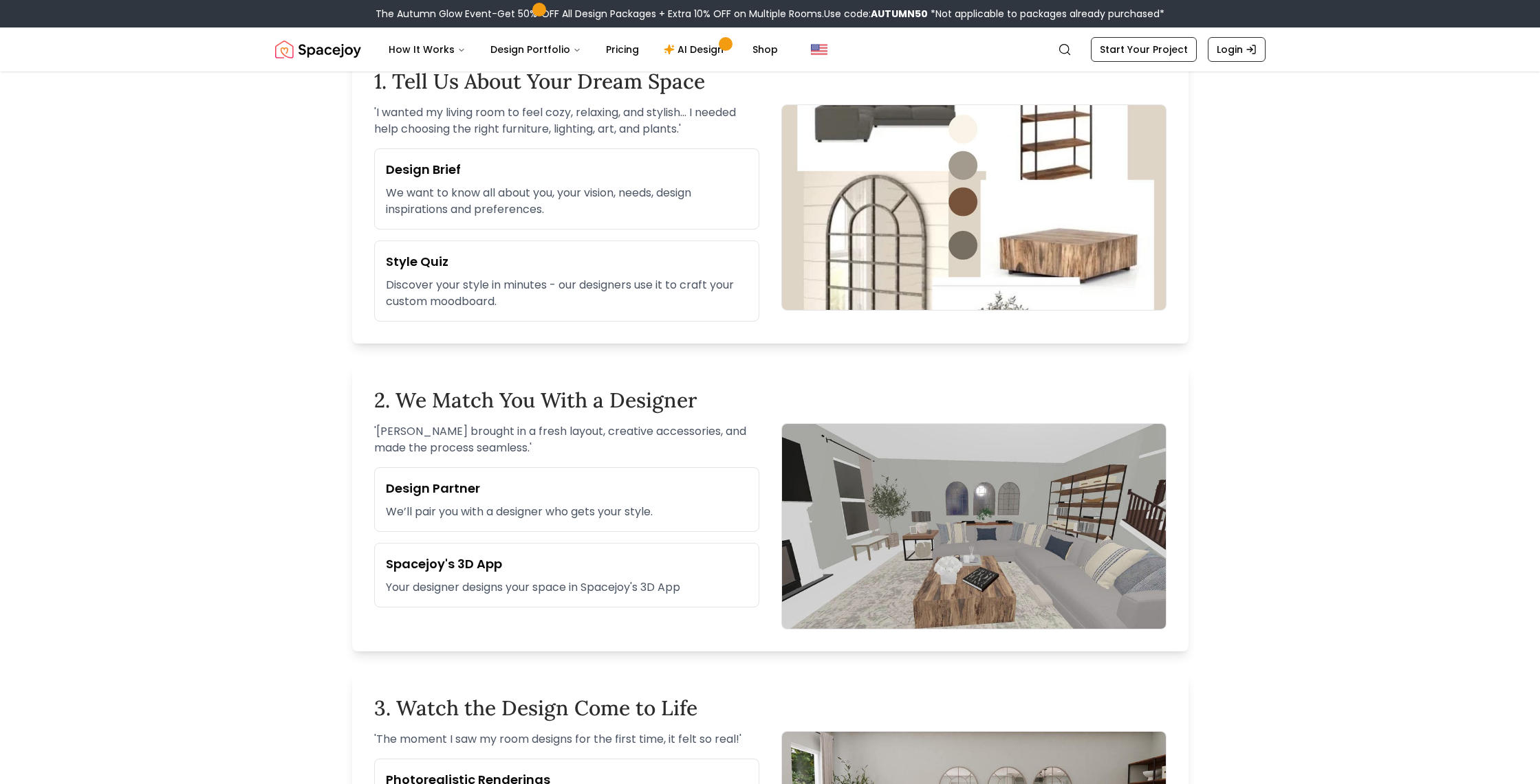
click at [582, 394] on h2 "2. We Match You With a Designer" at bounding box center [770, 400] width 792 height 25
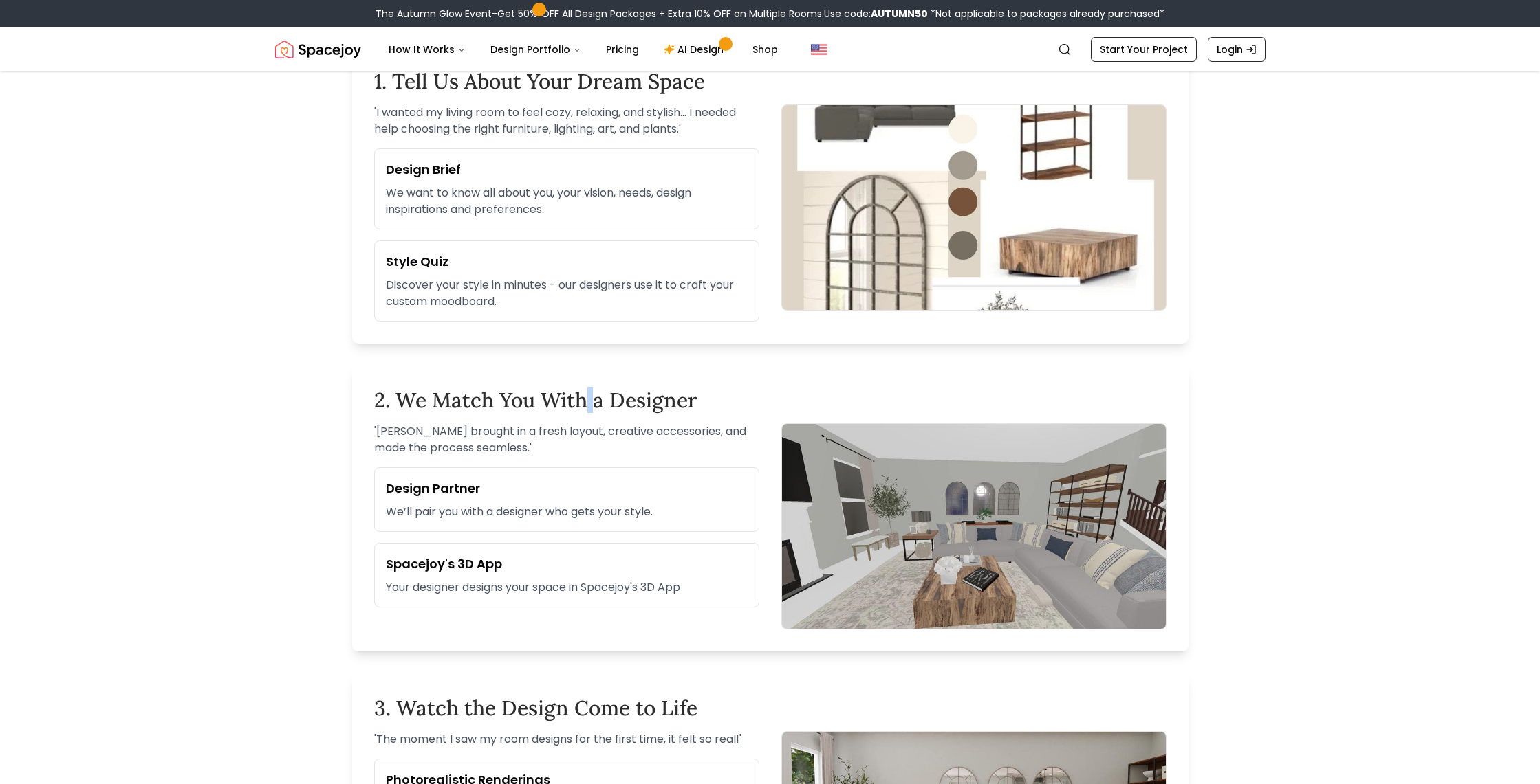
click at [582, 394] on h2 "2. We Match You With a Designer" at bounding box center [770, 400] width 792 height 25
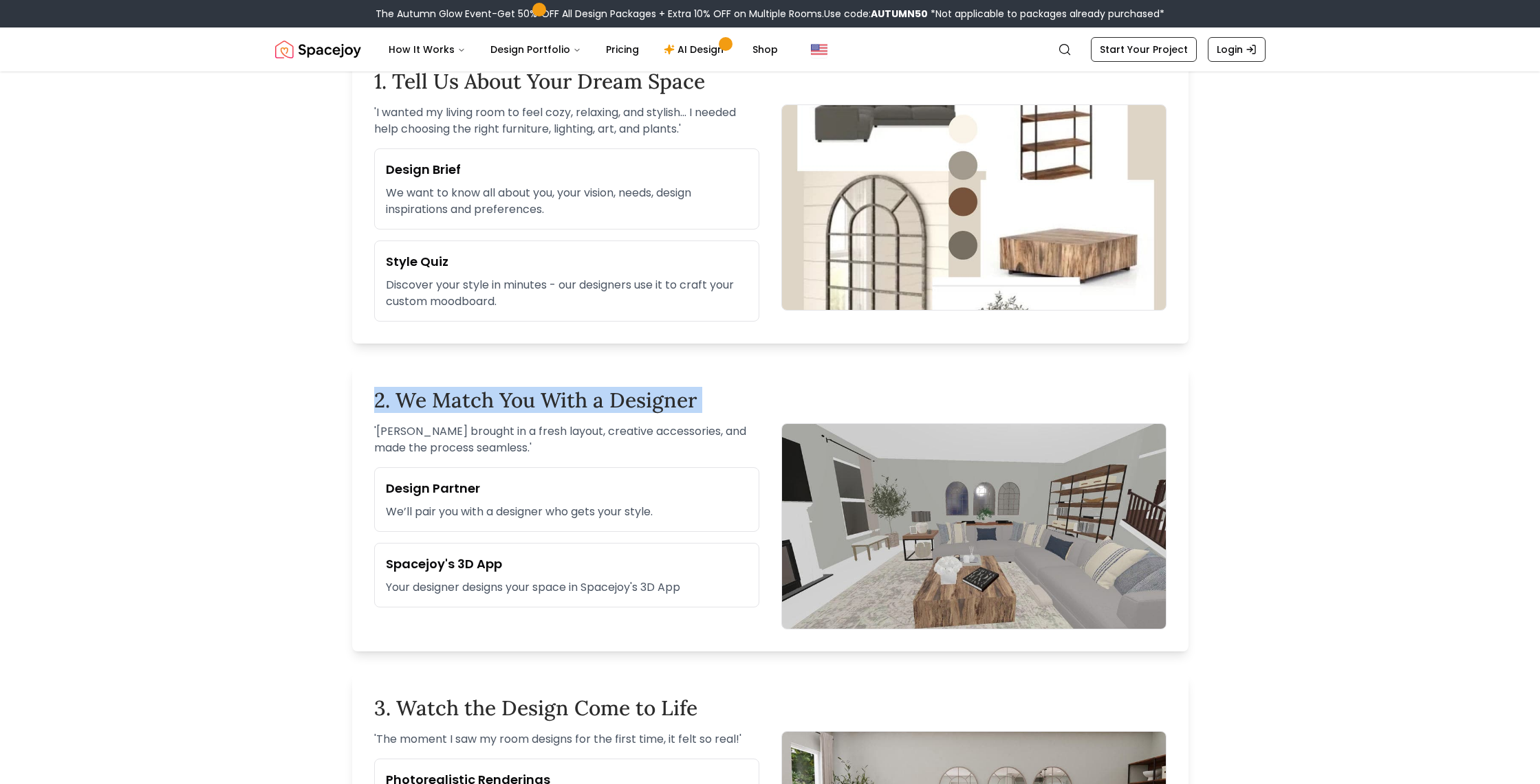
click at [582, 394] on h2 "2. We Match You With a Designer" at bounding box center [770, 400] width 792 height 25
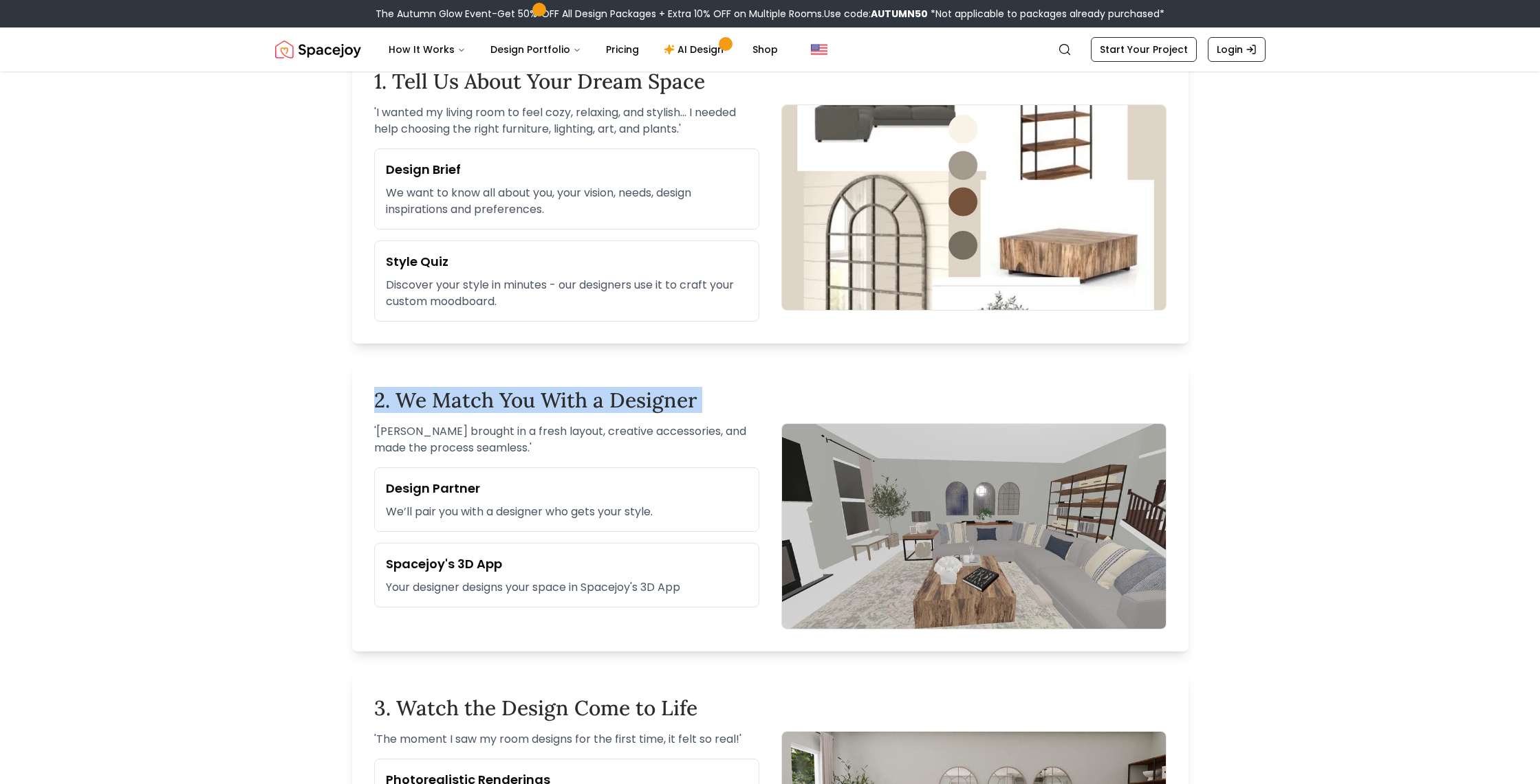
click at [582, 394] on h2 "2. We Match You With a Designer" at bounding box center [770, 400] width 792 height 25
drag, startPoint x: 582, startPoint y: 394, endPoint x: 496, endPoint y: 390, distance: 86.1
click at [513, 392] on h2 "2. We Match You With a Designer" at bounding box center [770, 400] width 792 height 25
click at [493, 390] on h2 "2. We Match You With a Designer" at bounding box center [770, 400] width 792 height 25
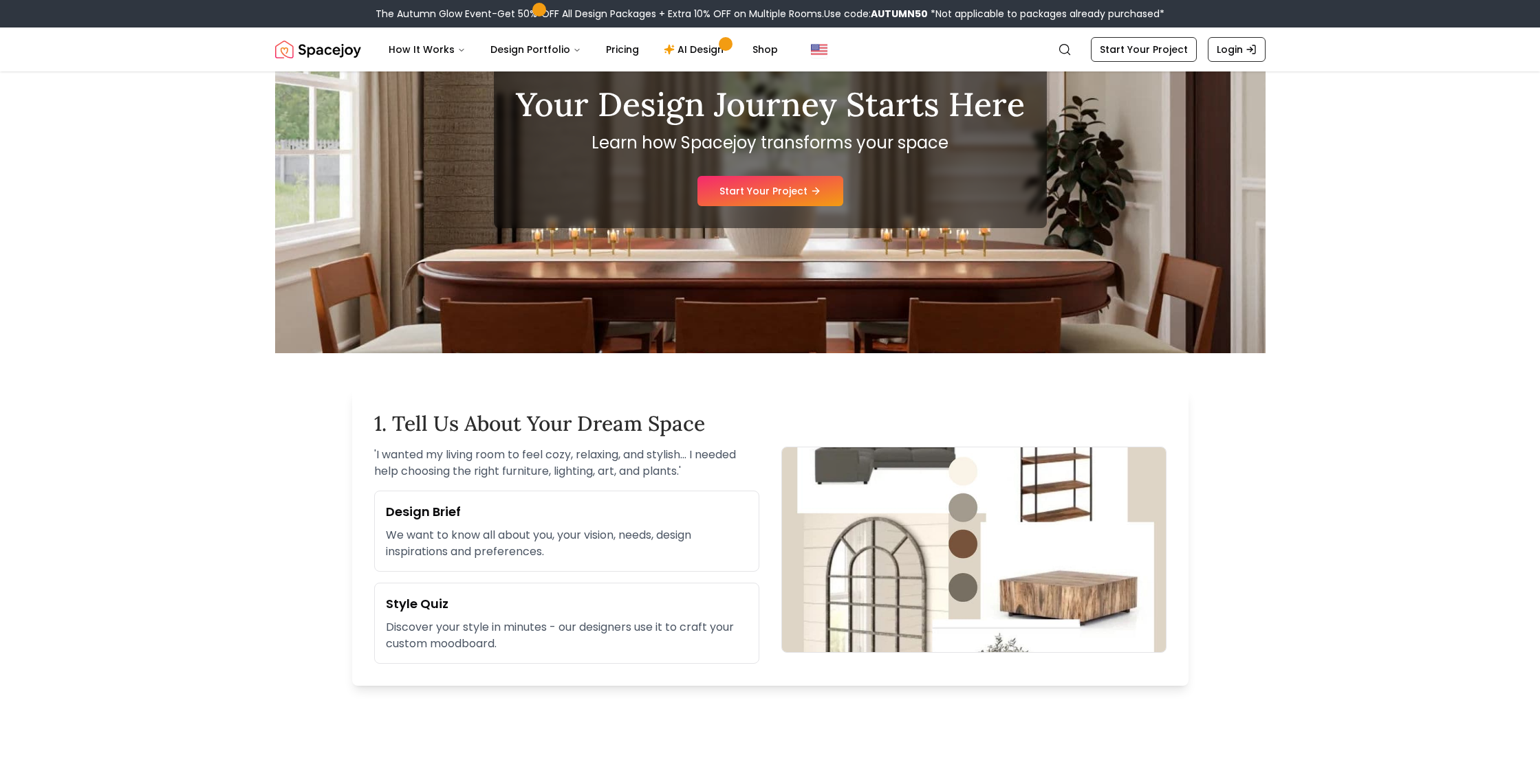
scroll to position [0, 0]
